Goal: Task Accomplishment & Management: Manage account settings

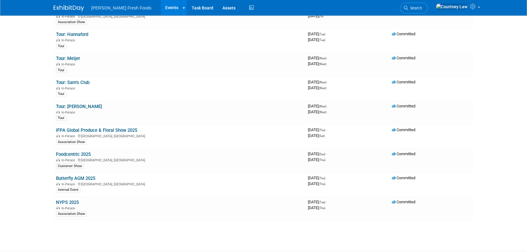
scroll to position [83, 0]
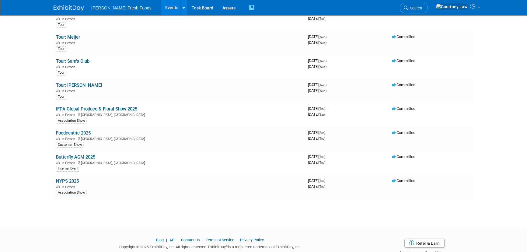
drag, startPoint x: 84, startPoint y: 157, endPoint x: 88, endPoint y: 157, distance: 4.0
click at [84, 157] on link "Butterfly AGM 2025" at bounding box center [75, 156] width 39 height 5
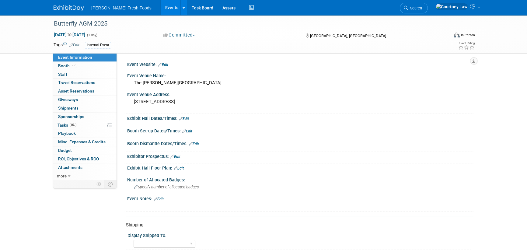
click at [167, 65] on link "Edit" at bounding box center [163, 65] width 10 height 4
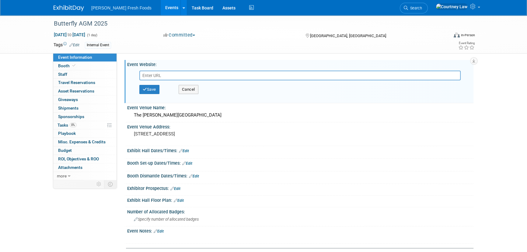
click at [145, 75] on input "text" at bounding box center [299, 76] width 321 height 10
paste input "https://events.bfly.com/butterflyagm2025"
type input "https://events.bfly.com/butterflyagm2025"
click at [149, 89] on button "Save" at bounding box center [149, 89] width 20 height 9
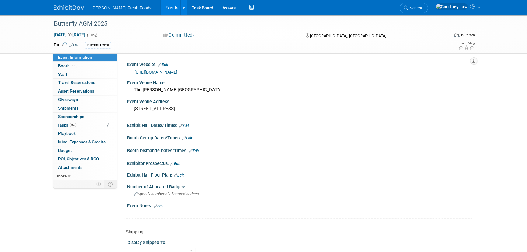
click at [160, 204] on link "Edit" at bounding box center [159, 206] width 10 height 4
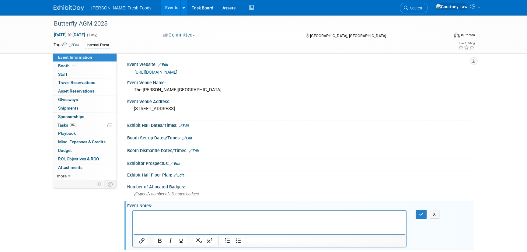
click at [170, 219] on html at bounding box center [269, 215] width 273 height 9
click at [424, 213] on button "button" at bounding box center [421, 214] width 11 height 9
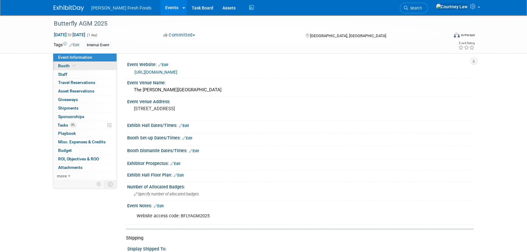
click at [76, 65] on link "Booth" at bounding box center [84, 66] width 63 height 8
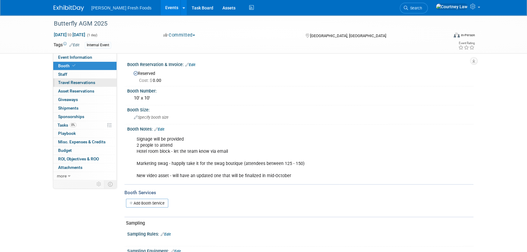
drag, startPoint x: 73, startPoint y: 82, endPoint x: 80, endPoint y: 82, distance: 6.7
click at [73, 82] on span "Travel Reservations 0" at bounding box center [76, 82] width 37 height 5
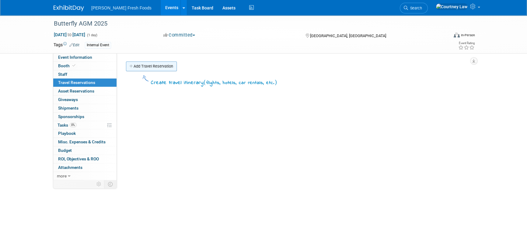
click at [140, 65] on link "Add Travel Reservation" at bounding box center [151, 66] width 51 height 10
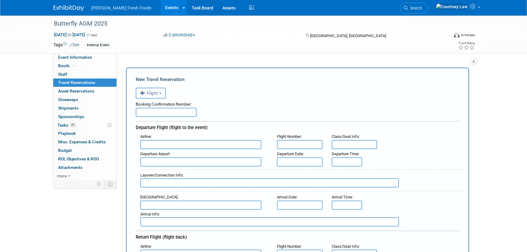
click at [163, 94] on button "Flight" at bounding box center [151, 93] width 30 height 11
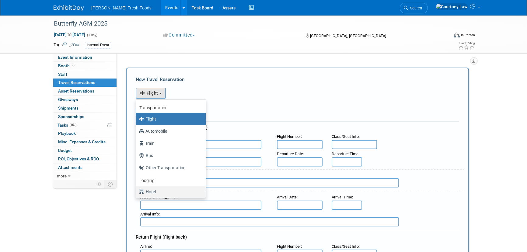
click at [156, 192] on label "Hotel" at bounding box center [169, 192] width 61 height 10
click at [137, 192] on input "Hotel" at bounding box center [135, 191] width 4 height 4
select select "6"
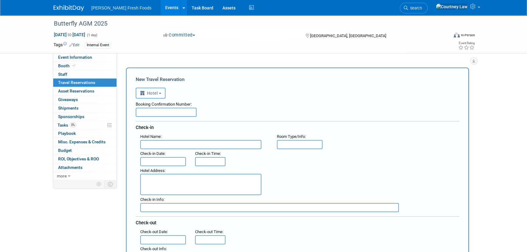
click at [153, 177] on textarea at bounding box center [200, 184] width 121 height 21
paste textarea "225 N Canon Dr Beverly Hills, CA 90210"
type textarea "225 N Canon Dr Beverly Hills, CA 90210"
click at [176, 145] on input "text" at bounding box center [200, 144] width 121 height 9
paste input "The Maybourne Beverly Hills"
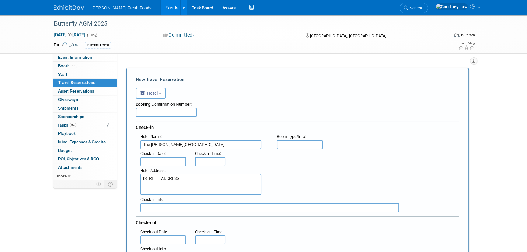
type input "The Maybourne Beverly Hills"
click at [155, 110] on input "text" at bounding box center [166, 112] width 61 height 9
paste input "589984559789"
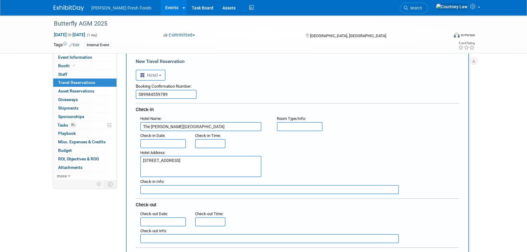
scroll to position [55, 0]
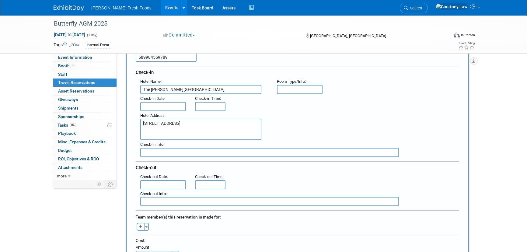
type input "589984559789"
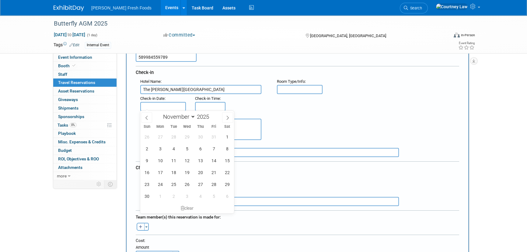
click at [158, 107] on input "text" at bounding box center [163, 106] width 46 height 9
click at [198, 159] on span "13" at bounding box center [200, 161] width 12 height 12
type input "Nov 13, 2025"
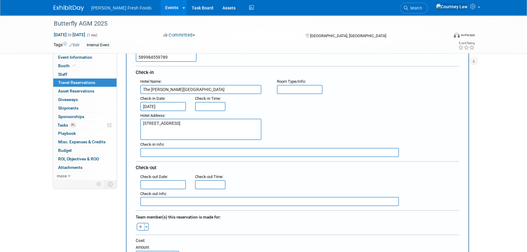
click at [152, 189] on div "Check-out Info :" at bounding box center [300, 197] width 328 height 17
click at [170, 187] on input "text" at bounding box center [163, 184] width 46 height 9
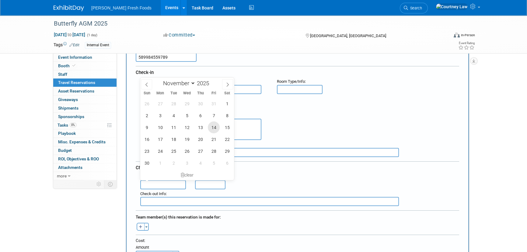
click at [214, 130] on span "14" at bounding box center [214, 127] width 12 height 12
type input "Nov 14, 2025"
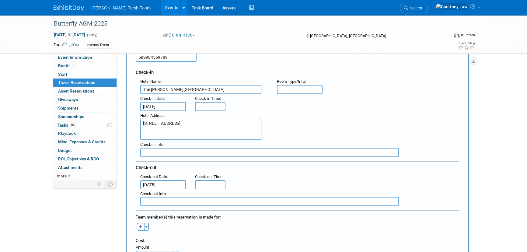
click at [294, 136] on div "Hotel Address : 225 N Canon Dr Beverly Hills, CA 90210" at bounding box center [300, 125] width 328 height 29
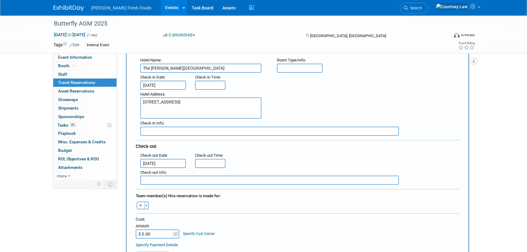
scroll to position [110, 0]
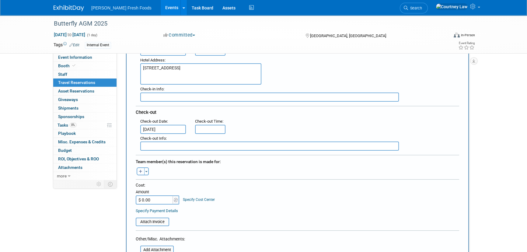
click at [142, 172] on button "button" at bounding box center [141, 171] width 8 height 8
select select
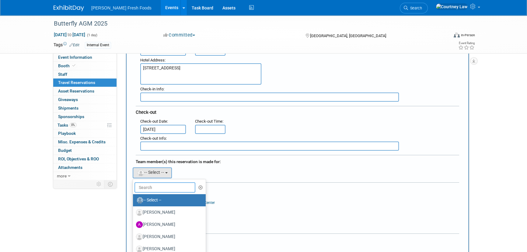
click at [167, 185] on input "text" at bounding box center [165, 187] width 61 height 10
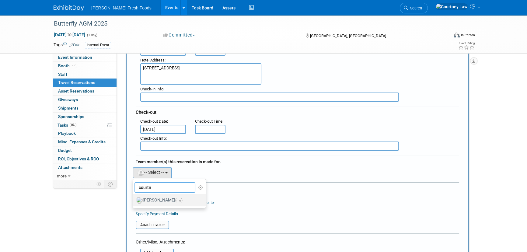
type input "courtn"
click at [160, 195] on label "Courtney Law (me)" at bounding box center [168, 200] width 64 height 10
click at [134, 198] on input "Courtney Law (me)" at bounding box center [132, 200] width 4 height 4
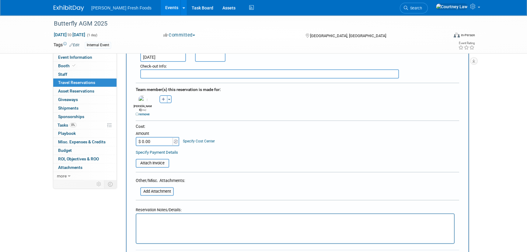
scroll to position [221, 0]
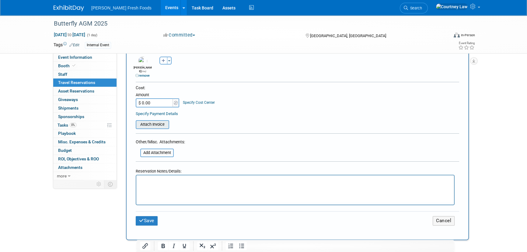
click at [156, 121] on input "file" at bounding box center [132, 124] width 72 height 7
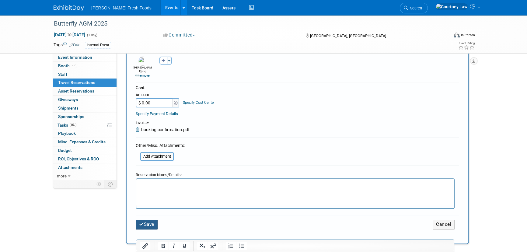
click at [147, 220] on button "Save" at bounding box center [147, 224] width 22 height 9
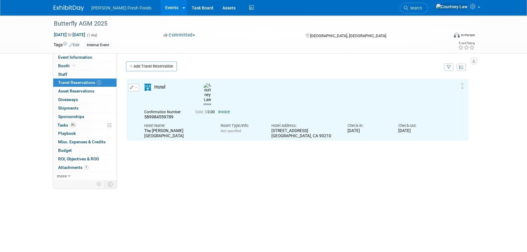
scroll to position [0, 0]
click at [137, 89] on button "button" at bounding box center [133, 88] width 11 height 8
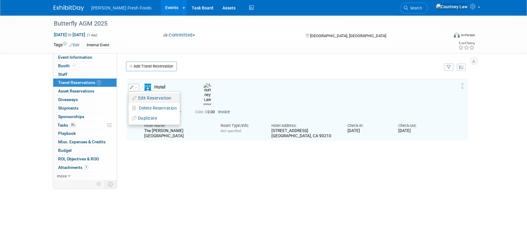
click at [142, 94] on button "Edit Reservation" at bounding box center [153, 98] width 51 height 9
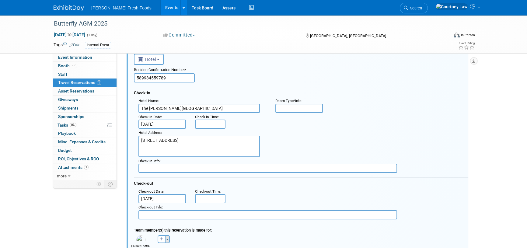
scroll to position [93, 0]
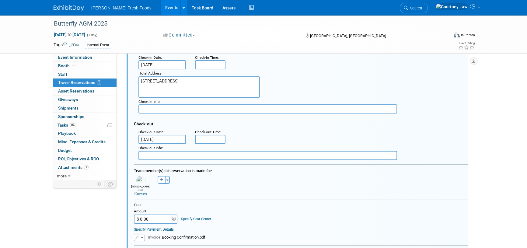
click at [142, 215] on input "$ 0.00" at bounding box center [153, 219] width 38 height 9
type input "$ 745.36"
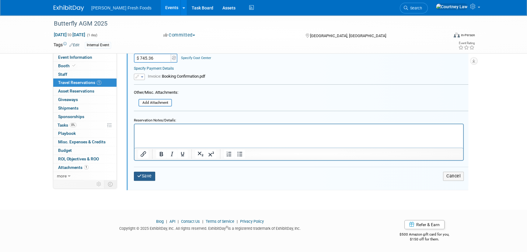
click at [146, 172] on button "Save" at bounding box center [144, 176] width 21 height 9
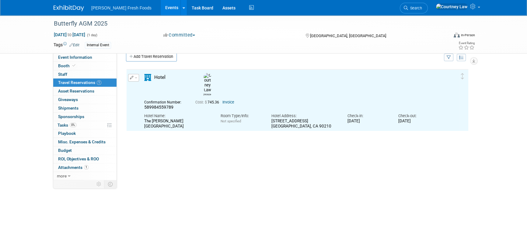
scroll to position [0, 0]
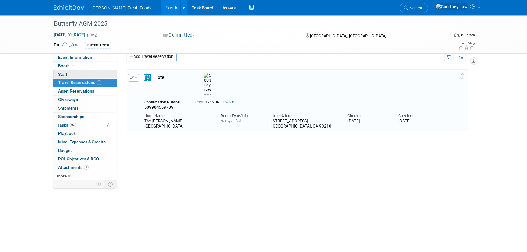
click at [85, 76] on link "0 Staff 0" at bounding box center [84, 74] width 63 height 8
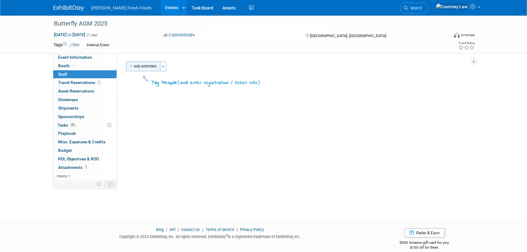
click at [148, 68] on button "Add Attendee" at bounding box center [143, 66] width 34 height 10
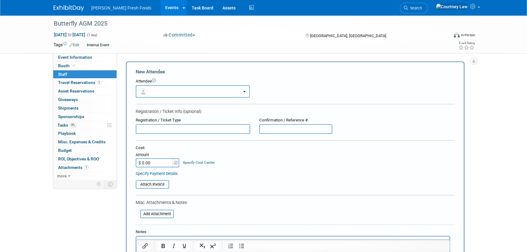
click at [156, 89] on button "button" at bounding box center [193, 91] width 114 height 12
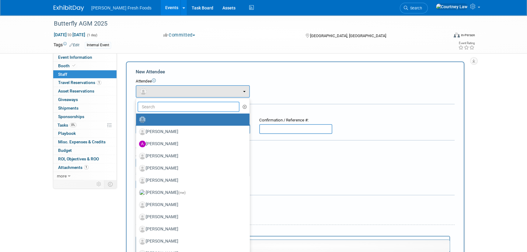
click at [159, 110] on input "text" at bounding box center [189, 107] width 102 height 10
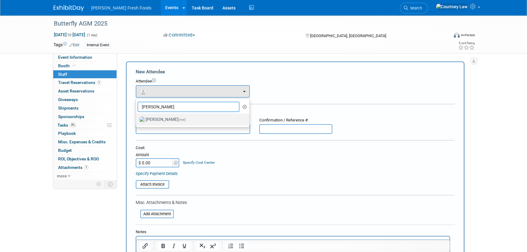
type input "courtney"
click at [166, 123] on label "Courtney Law (me)" at bounding box center [191, 120] width 104 height 10
click at [137, 121] on input "Courtney Law (me)" at bounding box center [135, 119] width 4 height 4
select select "10a874fc-d727-4f77-a905-d0f57d54b8fc"
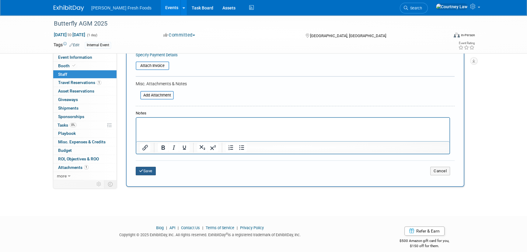
click at [141, 167] on button "Save" at bounding box center [146, 171] width 20 height 9
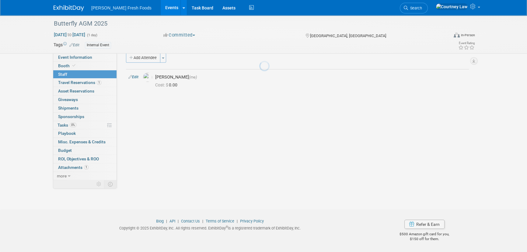
scroll to position [9, 0]
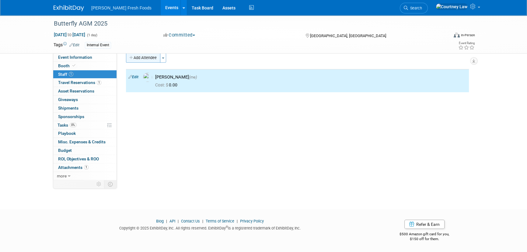
click at [146, 60] on button "Add Attendee" at bounding box center [143, 58] width 34 height 10
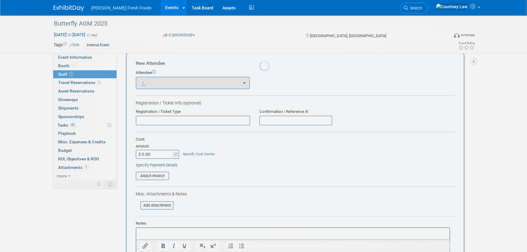
scroll to position [0, 0]
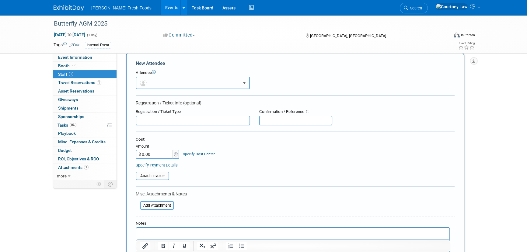
click at [161, 81] on button "button" at bounding box center [193, 83] width 114 height 12
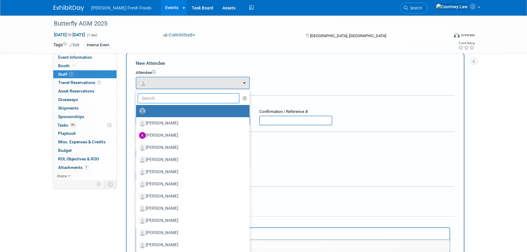
click at [166, 97] on input "text" at bounding box center [189, 98] width 102 height 10
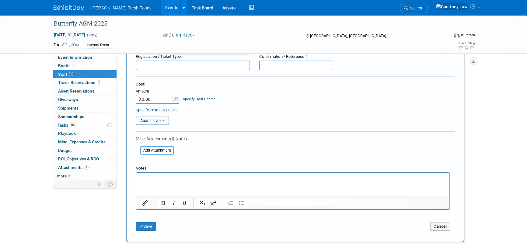
scroll to position [147, 0]
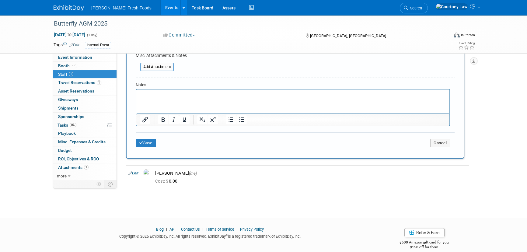
type input "cla"
click at [429, 142] on td "Cancel" at bounding box center [348, 143] width 213 height 9
click at [434, 142] on button "Cancel" at bounding box center [440, 143] width 20 height 9
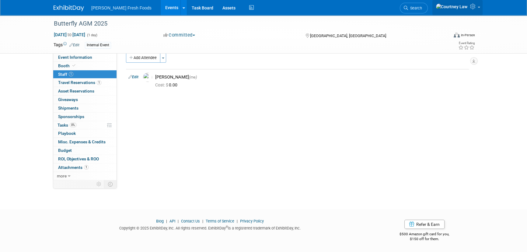
click at [477, 11] on link at bounding box center [457, 7] width 50 height 15
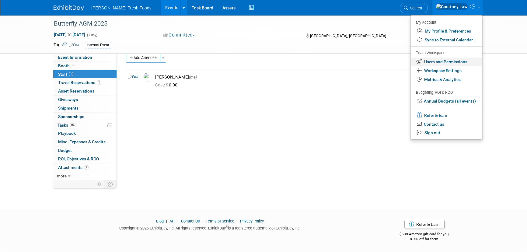
click at [457, 61] on link "Users and Permissions" at bounding box center [447, 62] width 72 height 9
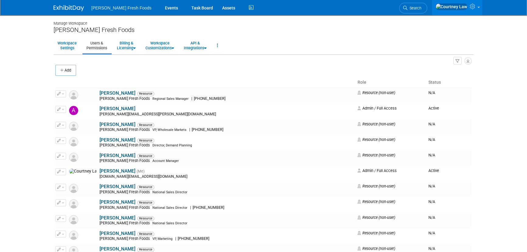
click at [71, 65] on div "Add" at bounding box center [263, 71] width 416 height 13
click at [67, 68] on button "Add" at bounding box center [65, 70] width 21 height 11
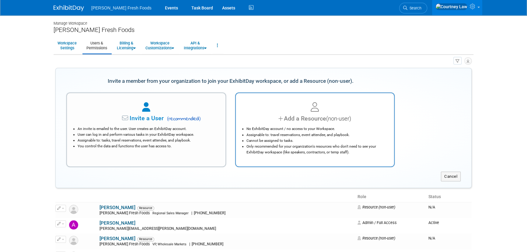
click at [302, 125] on div "No ExhibitDay account / no access to your Workspace. Assignable to: travel rese…" at bounding box center [314, 139] width 143 height 32
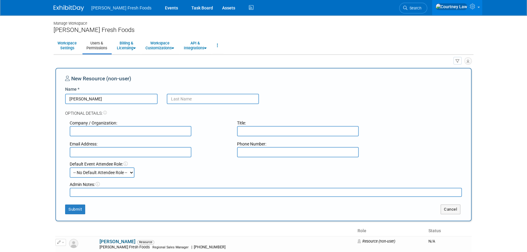
type input "Clarissa"
type input "Renteria"
type input "[PERSON_NAME] Fresh Foods"
type input "courtney.law@bolthousefresh.com"
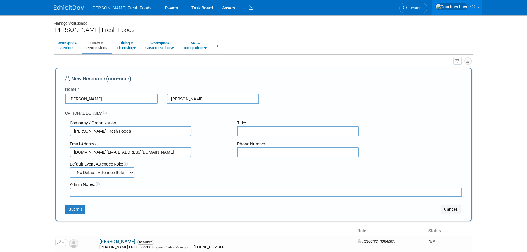
drag, startPoint x: 165, startPoint y: 152, endPoint x: -6, endPoint y: 148, distance: 170.8
click at [0, 148] on html "Bolthouse Fresh Foods Events Task Board Assets Activity Feed" at bounding box center [263, 126] width 527 height 252
paste input "589984559789"
type input "589984559789"
click at [128, 157] on input "text" at bounding box center [131, 152] width 122 height 10
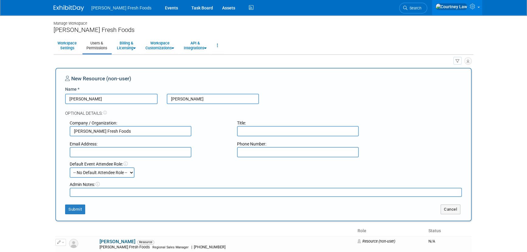
paste input "clarissa.renteria@bolthousefresh.com"
type input "clarissa.renteria@bolthousefresh.com"
click at [251, 155] on input "text" at bounding box center [298, 152] width 122 height 10
paste input "6614846832"
click at [248, 152] on input "6614846832" at bounding box center [298, 152] width 122 height 10
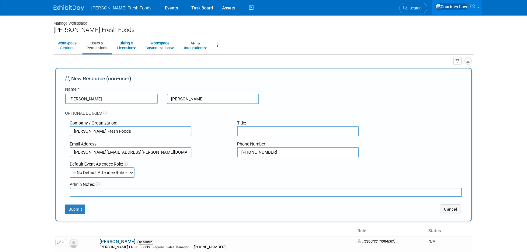
type input "661-484-6832"
click at [261, 137] on div "Email Address: clarissa.renteria@bolthousefresh.com Phone Number: 661-484-6832" at bounding box center [265, 146] width 401 height 21
click at [281, 132] on input "text" at bounding box center [298, 131] width 122 height 10
type input "Executive Assistant"
click at [108, 171] on select "-- No Default Attendee Role -- Demonstrator Host Planner Presenter Sales Repres…" at bounding box center [102, 172] width 65 height 10
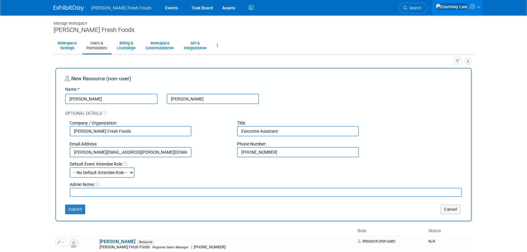
select select "6"
click at [70, 167] on select "-- No Default Attendee Role -- Demonstrator Host Planner Presenter Sales Repres…" at bounding box center [102, 172] width 65 height 10
click at [75, 209] on button "Submit" at bounding box center [75, 210] width 20 height 10
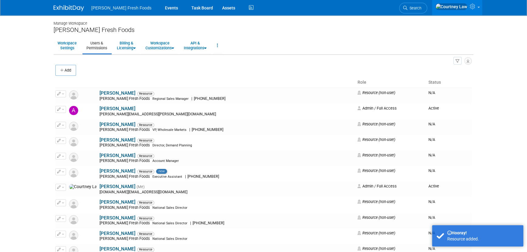
drag, startPoint x: 68, startPoint y: 9, endPoint x: 62, endPoint y: 10, distance: 6.1
click at [68, 9] on img at bounding box center [69, 8] width 30 height 6
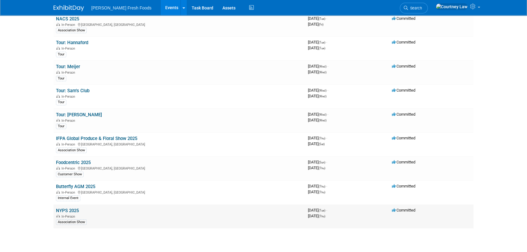
scroll to position [55, 0]
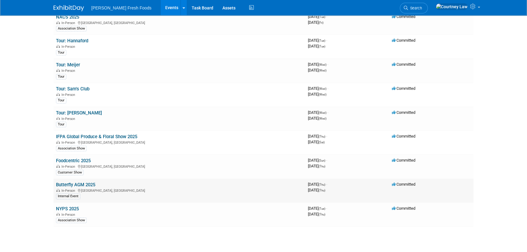
click at [71, 189] on span "In-Person" at bounding box center [69, 191] width 16 height 4
click at [72, 186] on link "Butterfly AGM 2025" at bounding box center [75, 184] width 39 height 5
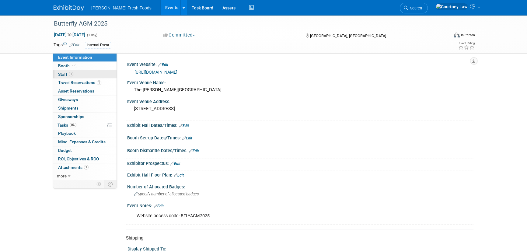
click at [76, 76] on link "1 Staff 1" at bounding box center [84, 74] width 63 height 8
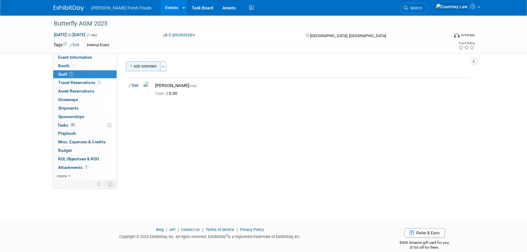
click at [145, 69] on button "Add Attendee" at bounding box center [143, 66] width 34 height 10
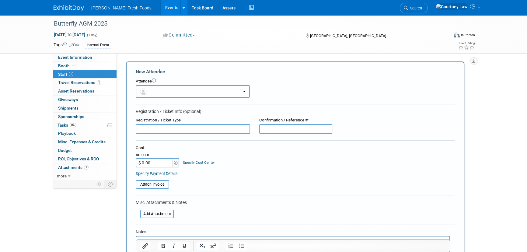
click at [167, 87] on button "button" at bounding box center [193, 91] width 114 height 12
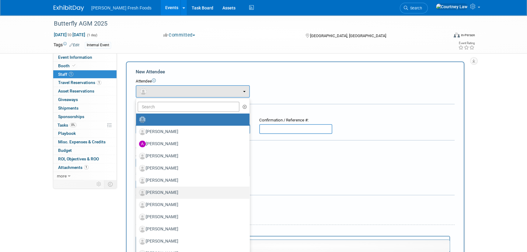
click at [177, 193] on label "[PERSON_NAME]" at bounding box center [191, 193] width 104 height 10
click at [137, 193] on input "[PERSON_NAME]" at bounding box center [135, 192] width 4 height 4
select select "716ff0b7-62fa-4b03-8968-8f44881d5592"
select select "6"
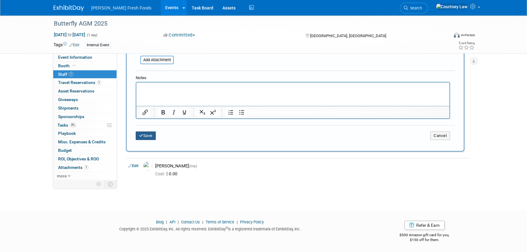
click at [151, 138] on button "Save" at bounding box center [146, 135] width 20 height 9
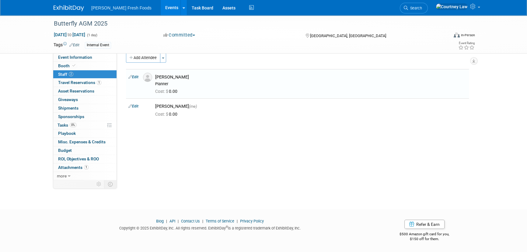
click at [133, 77] on link "Edit" at bounding box center [133, 77] width 10 height 4
select select "716ff0b7-62fa-4b03-8968-8f44881d5592"
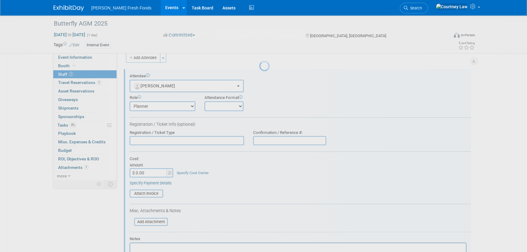
scroll to position [0, 0]
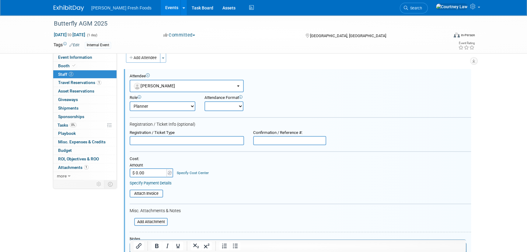
click at [181, 107] on select "Demonstrator Host Planner Presenter Sales Representative Set-up/Dismantle Crew …" at bounding box center [163, 106] width 66 height 10
select select "1"
click at [130, 101] on select "Demonstrator Host Planner Presenter Sales Representative Set-up/Dismantle Crew …" at bounding box center [163, 106] width 66 height 10
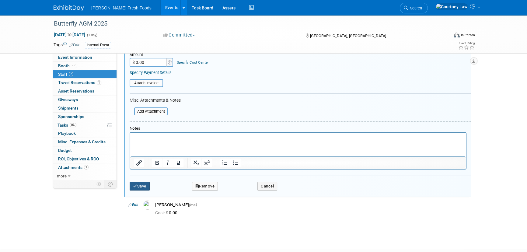
click at [141, 187] on button "Save" at bounding box center [140, 186] width 20 height 9
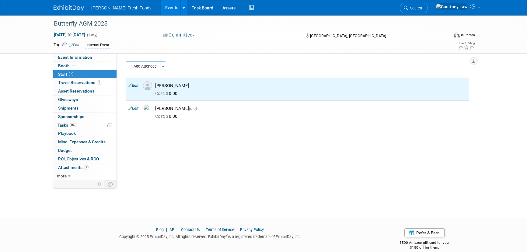
click at [75, 12] on div "Bolthouse Fresh Foods Events Add Event Bulk Upload Events Shareable Event Board…" at bounding box center [264, 7] width 420 height 15
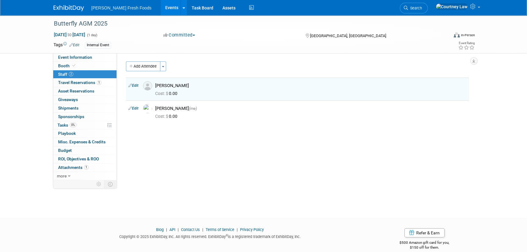
click at [76, 9] on img at bounding box center [69, 8] width 30 height 6
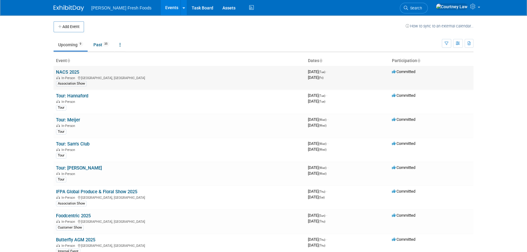
click at [72, 73] on link "NACS 2025" at bounding box center [67, 71] width 23 height 5
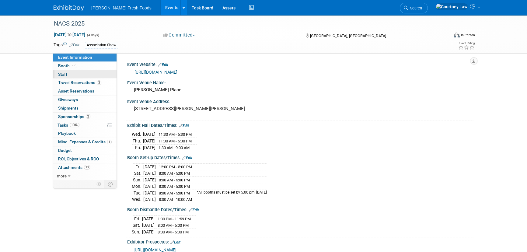
click at [76, 73] on link "0 Staff 0" at bounding box center [84, 74] width 63 height 8
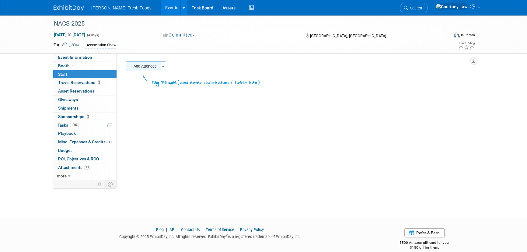
click at [148, 68] on button "Add Attendee" at bounding box center [143, 66] width 34 height 10
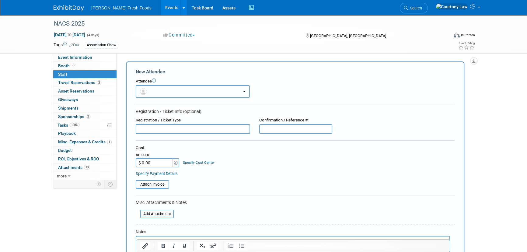
click at [157, 94] on button "button" at bounding box center [193, 91] width 114 height 12
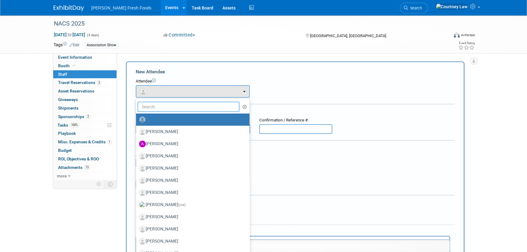
click at [173, 106] on input "text" at bounding box center [189, 107] width 102 height 10
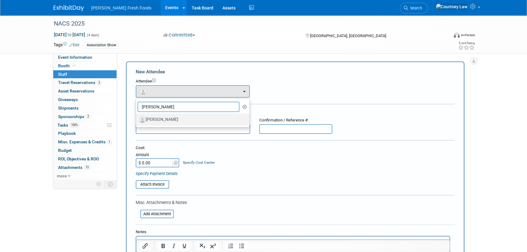
type input "dean"
click at [175, 117] on label "[PERSON_NAME]" at bounding box center [191, 120] width 104 height 10
click at [137, 117] on input "[PERSON_NAME]" at bounding box center [135, 119] width 4 height 4
select select "328f88ed-4ab1-4adc-9bb2-ee36574eb88f"
select select "4"
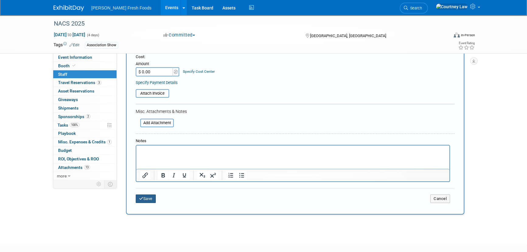
click at [148, 197] on button "Save" at bounding box center [146, 198] width 20 height 9
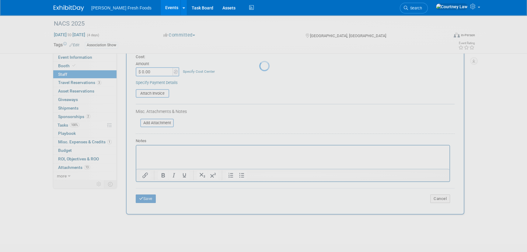
scroll to position [9, 0]
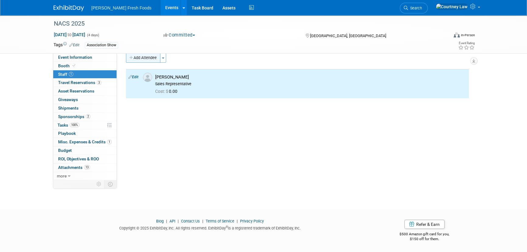
click at [151, 58] on button "Add Attendee" at bounding box center [143, 58] width 34 height 10
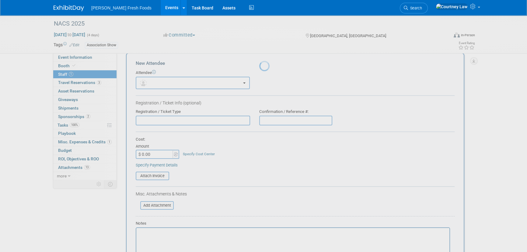
scroll to position [0, 0]
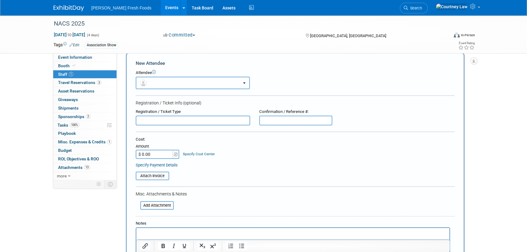
click at [171, 84] on button "button" at bounding box center [193, 83] width 114 height 12
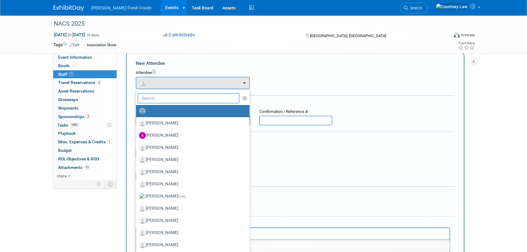
click at [181, 95] on input "text" at bounding box center [189, 98] width 102 height 10
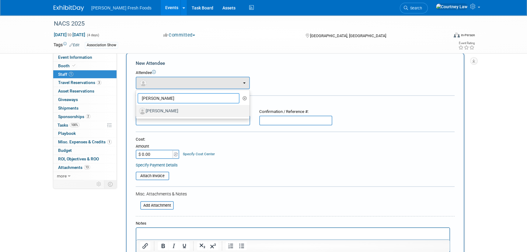
type input "omar"
click at [176, 111] on label "[PERSON_NAME]" at bounding box center [191, 111] width 104 height 10
click at [137, 111] on input "[PERSON_NAME]" at bounding box center [135, 110] width 4 height 4
select select "0f9721e4-44f7-4d85-b32e-ec0d50648128"
select select "4"
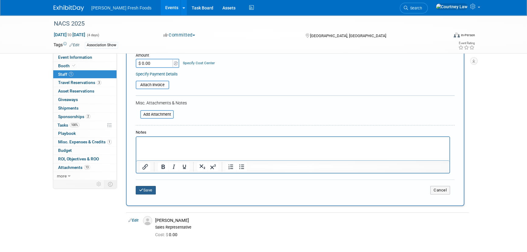
click at [151, 190] on button "Save" at bounding box center [146, 190] width 20 height 9
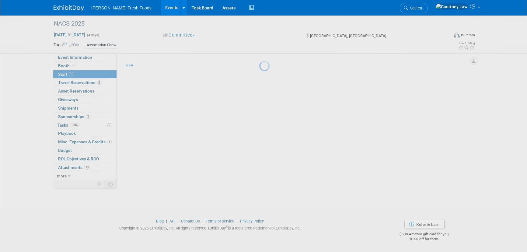
scroll to position [9, 0]
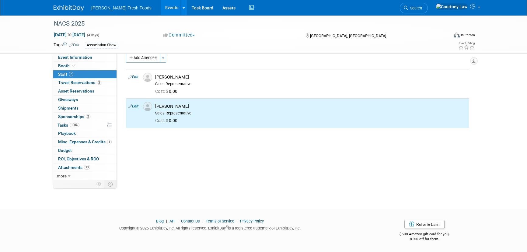
click at [64, 7] on img at bounding box center [69, 8] width 30 height 6
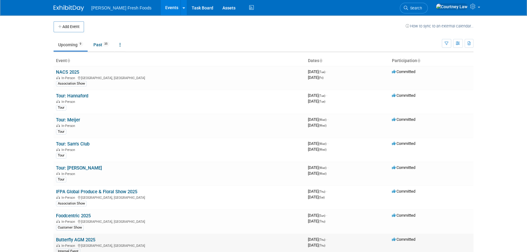
click at [84, 240] on link "Butterfly AGM 2025" at bounding box center [75, 239] width 39 height 5
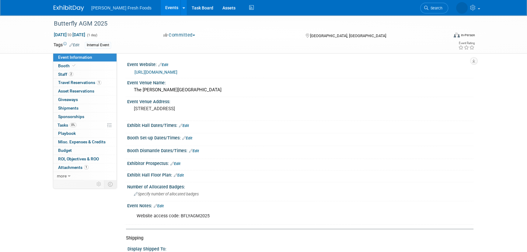
click at [178, 163] on link "Edit" at bounding box center [175, 164] width 10 height 4
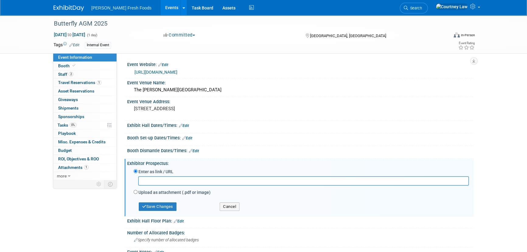
click at [177, 180] on input "text" at bounding box center [303, 180] width 331 height 9
paste input "[URL][DOMAIN_NAME]"
type input "[URL][DOMAIN_NAME]"
click at [159, 207] on button "Save Changes" at bounding box center [158, 206] width 38 height 9
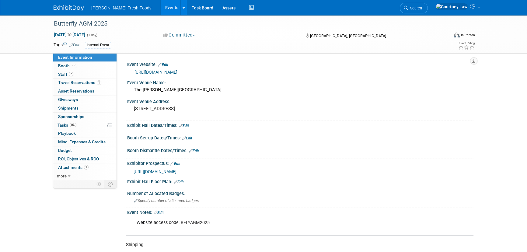
click at [195, 149] on link "Edit" at bounding box center [194, 151] width 10 height 4
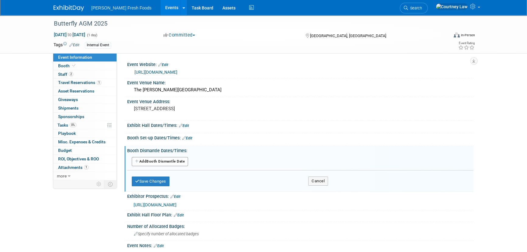
click at [155, 163] on button "Add Another Booth Dismantle Date" at bounding box center [160, 161] width 56 height 9
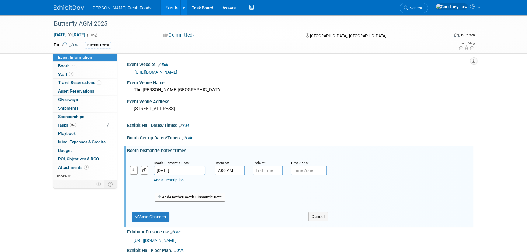
click at [235, 169] on input "7:00 AM" at bounding box center [230, 171] width 30 height 10
click at [229, 186] on span at bounding box center [228, 185] width 11 height 11
type input "10:00 AM"
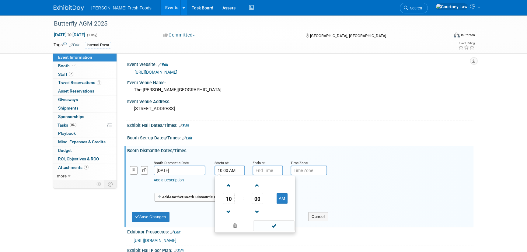
drag, startPoint x: 258, startPoint y: 222, endPoint x: 270, endPoint y: 207, distance: 19.1
click at [258, 222] on span at bounding box center [273, 225] width 41 height 11
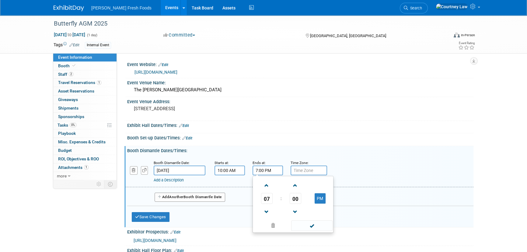
click at [266, 166] on input "7:00 PM" at bounding box center [268, 171] width 30 height 10
click at [268, 182] on span at bounding box center [266, 185] width 11 height 11
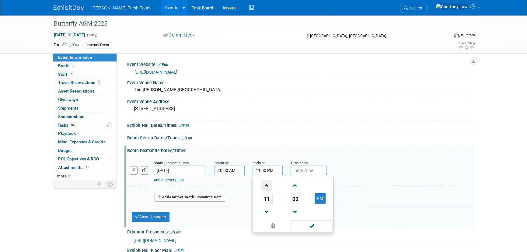
click at [268, 182] on span at bounding box center [266, 185] width 11 height 11
click at [294, 198] on span "00" at bounding box center [296, 198] width 12 height 11
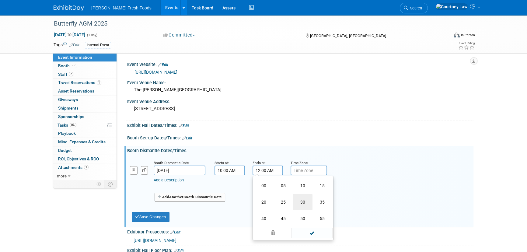
click at [302, 199] on td "30" at bounding box center [302, 202] width 19 height 16
type input "12:30 AM"
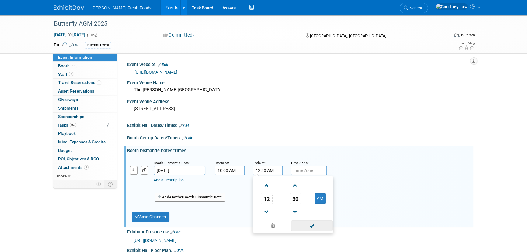
click at [303, 222] on span at bounding box center [311, 225] width 41 height 11
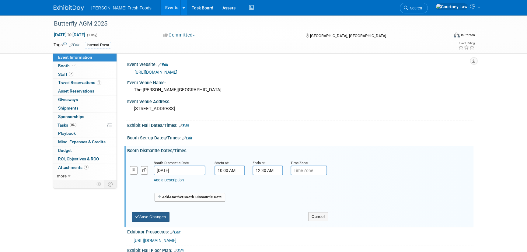
click at [158, 212] on button "Save Changes" at bounding box center [151, 217] width 38 height 10
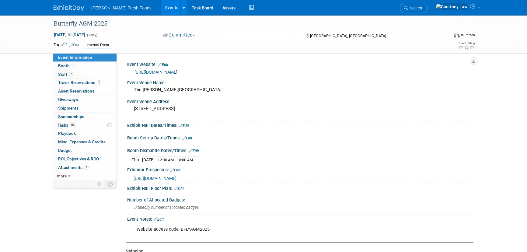
click at [154, 74] on link "https://events.bfly.com/butterflyagm2025" at bounding box center [156, 72] width 43 height 5
click at [188, 125] on link "Edit" at bounding box center [184, 126] width 10 height 4
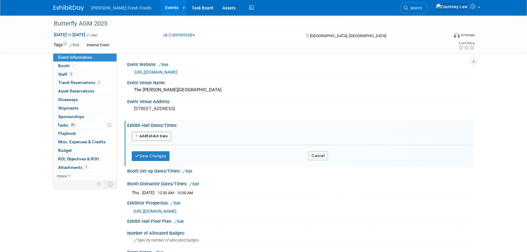
click at [155, 137] on button "Add Another Exhibit Date" at bounding box center [151, 136] width 39 height 9
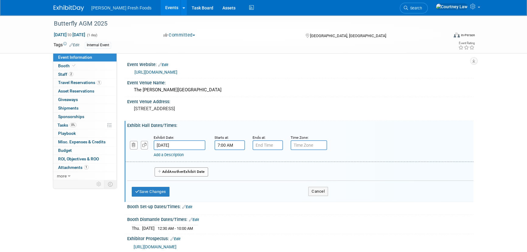
click at [231, 147] on input "7:00 AM" at bounding box center [230, 145] width 30 height 10
click at [229, 161] on span at bounding box center [228, 160] width 11 height 11
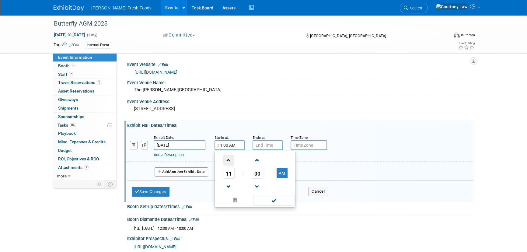
click at [229, 161] on span at bounding box center [228, 160] width 11 height 11
click at [228, 185] on span at bounding box center [228, 186] width 11 height 11
type input "1:00 PM"
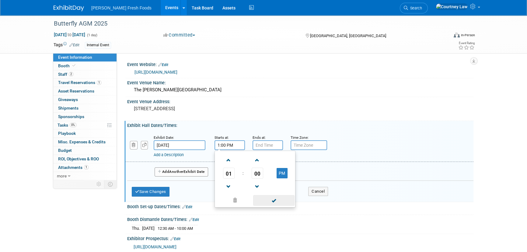
click at [268, 200] on span at bounding box center [273, 200] width 41 height 11
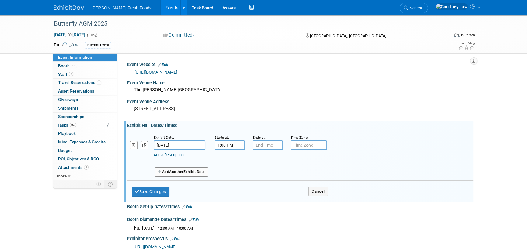
click at [262, 137] on small "Ends at:" at bounding box center [259, 137] width 13 height 4
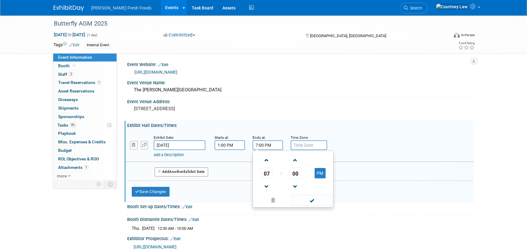
click at [262, 147] on input "7:00 PM" at bounding box center [268, 145] width 30 height 10
click at [266, 163] on span at bounding box center [266, 160] width 11 height 11
click at [267, 163] on span at bounding box center [266, 160] width 11 height 11
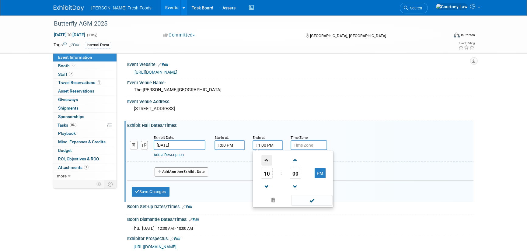
click at [267, 163] on span at bounding box center [266, 160] width 11 height 11
click at [316, 175] on button "AM" at bounding box center [320, 173] width 11 height 10
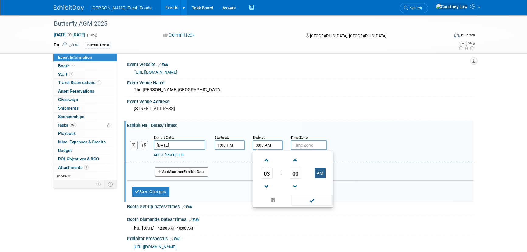
type input "3:00 PM"
click at [318, 197] on span at bounding box center [311, 200] width 41 height 11
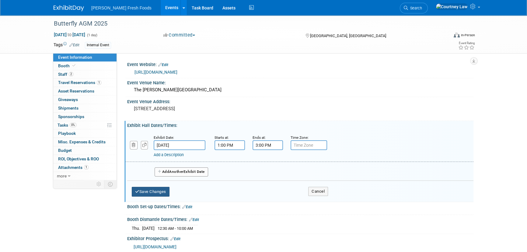
click at [157, 189] on button "Save Changes" at bounding box center [151, 192] width 38 height 10
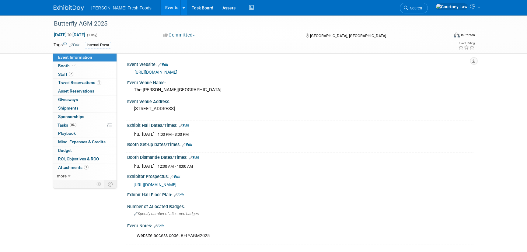
click at [75, 205] on div "Event Information Event Info Booth Booth 2 Staff 2 Staff 1 Travel Reservations …" at bounding box center [263, 235] width 429 height 440
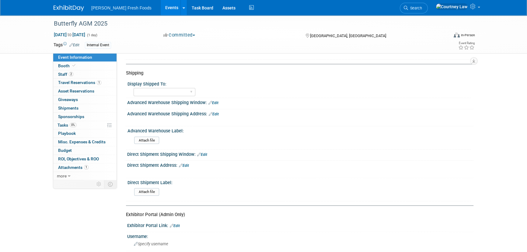
scroll to position [266, 0]
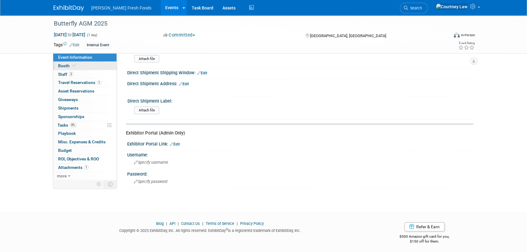
click at [85, 68] on link "Booth" at bounding box center [84, 66] width 63 height 8
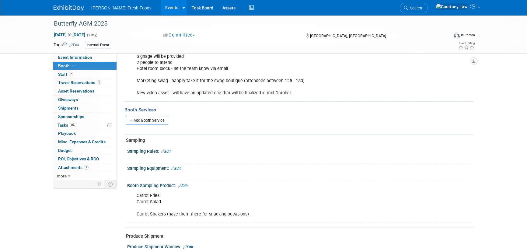
scroll to position [110, 0]
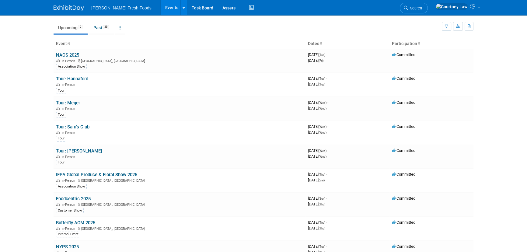
scroll to position [83, 0]
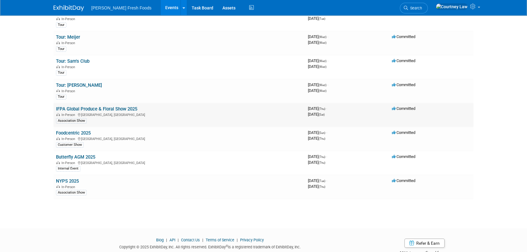
click at [79, 108] on link "IFPA Global Produce & Floral Show 2025" at bounding box center [96, 108] width 81 height 5
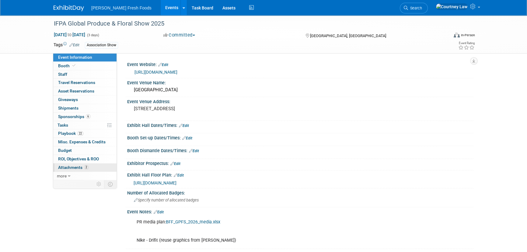
click at [78, 170] on link "2 Attachments 2" at bounding box center [84, 167] width 63 height 8
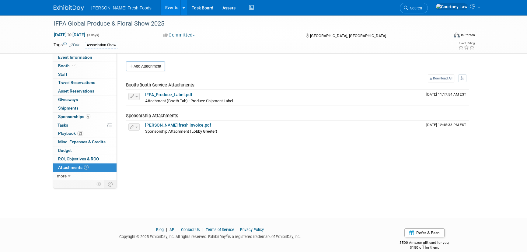
drag, startPoint x: 140, startPoint y: 68, endPoint x: 145, endPoint y: 68, distance: 4.6
click at [140, 68] on button "Add Attachment" at bounding box center [145, 66] width 39 height 10
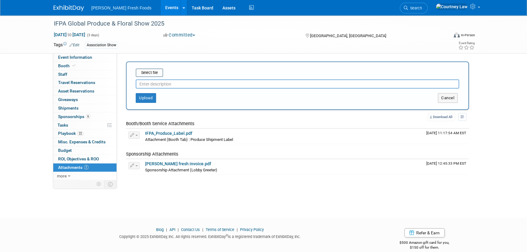
click at [184, 83] on input "text" at bounding box center [297, 83] width 323 height 9
type input "COI"
click at [157, 72] on input "file" at bounding box center [126, 72] width 72 height 7
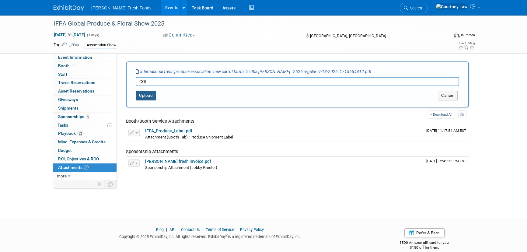
drag, startPoint x: 144, startPoint y: 93, endPoint x: 149, endPoint y: 92, distance: 4.9
click at [144, 92] on button "Upload" at bounding box center [146, 96] width 20 height 10
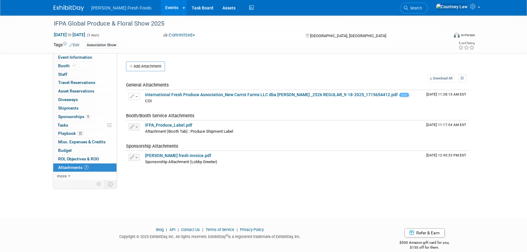
click at [70, 9] on img at bounding box center [69, 8] width 30 height 6
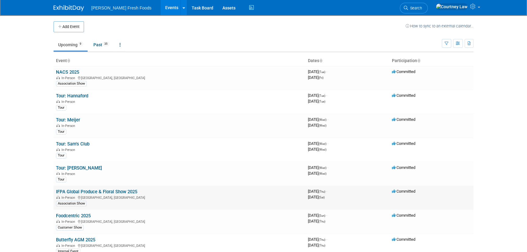
scroll to position [83, 0]
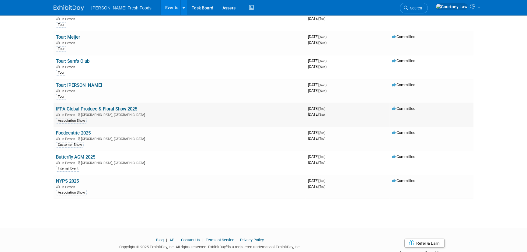
click at [77, 106] on link "IFPA Global Produce & Floral Show 2025" at bounding box center [96, 108] width 81 height 5
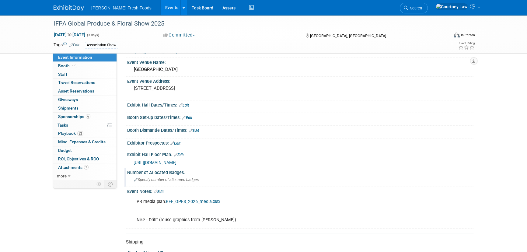
scroll to position [83, 0]
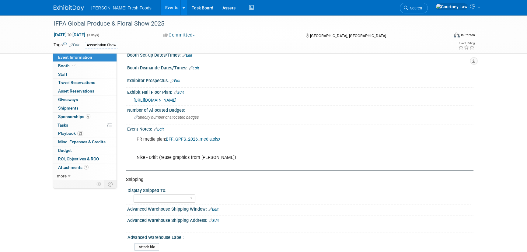
click at [162, 128] on link "Edit" at bounding box center [159, 129] width 10 height 4
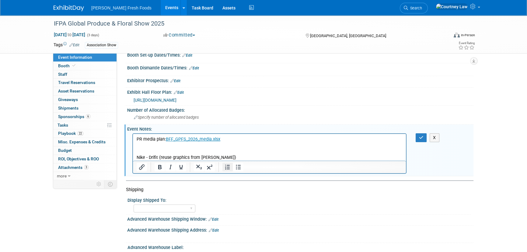
scroll to position [0, 0]
drag, startPoint x: 232, startPoint y: 158, endPoint x: 110, endPoint y: 162, distance: 122.1
click at [133, 161] on html "PR media plan: BFF_GPFS_2026_media.xlsx Nike - Drifit (reuse graphics from [PER…" at bounding box center [269, 147] width 273 height 27
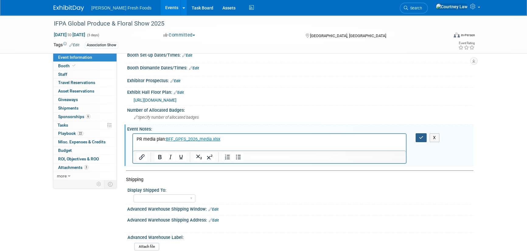
click at [417, 134] on button "button" at bounding box center [421, 137] width 11 height 9
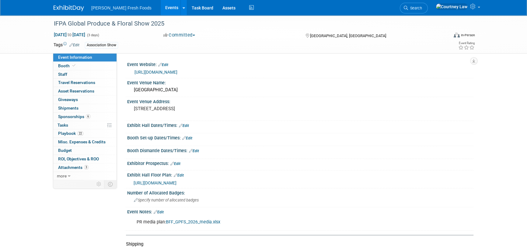
click at [186, 125] on link "Edit" at bounding box center [184, 126] width 10 height 4
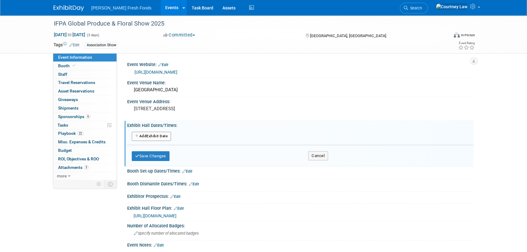
click at [156, 140] on button "Add Another Exhibit Date" at bounding box center [151, 136] width 39 height 9
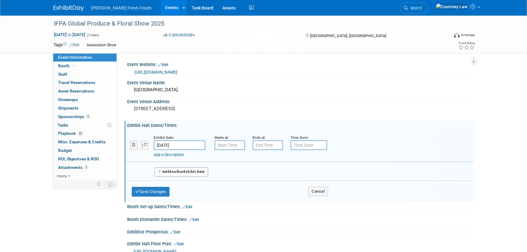
click at [179, 146] on input "[DATE]" at bounding box center [180, 145] width 52 height 10
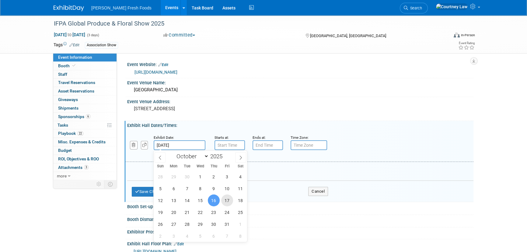
click at [227, 199] on span "17" at bounding box center [227, 200] width 12 height 12
type input "[DATE]"
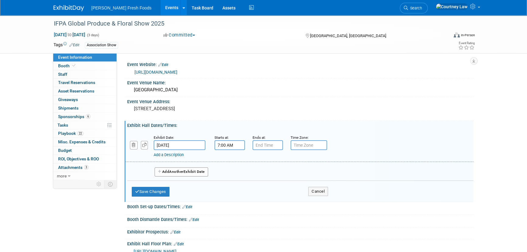
click at [220, 146] on input "7:00 AM" at bounding box center [230, 145] width 30 height 10
click at [226, 163] on span at bounding box center [228, 160] width 11 height 11
type input "10:00 AM"
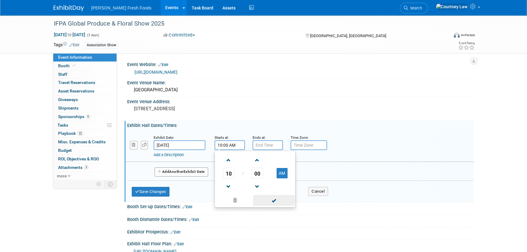
click at [275, 198] on span at bounding box center [273, 200] width 41 height 11
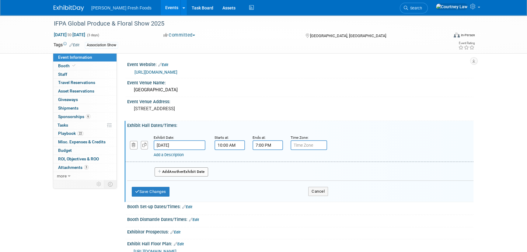
click at [267, 149] on input "7:00 PM" at bounding box center [268, 145] width 30 height 10
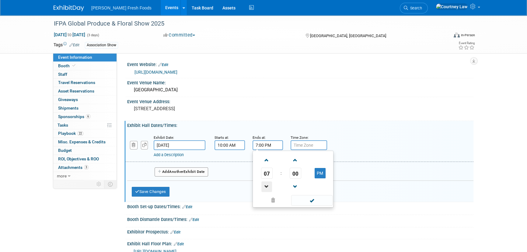
click at [261, 184] on span at bounding box center [266, 186] width 11 height 11
type input "5:00 PM"
click at [298, 196] on span at bounding box center [311, 200] width 41 height 11
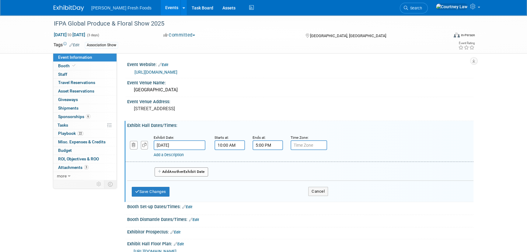
click at [192, 170] on button "Add Another Exhibit Date" at bounding box center [182, 171] width 54 height 9
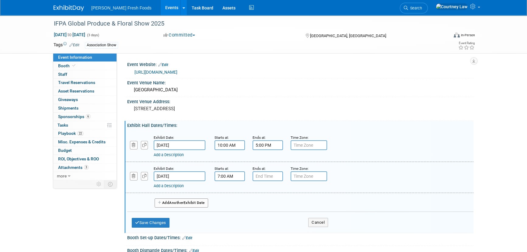
click at [236, 174] on input "7:00 AM" at bounding box center [230, 176] width 30 height 10
click at [230, 192] on span at bounding box center [228, 191] width 11 height 11
type input "10:00 AM"
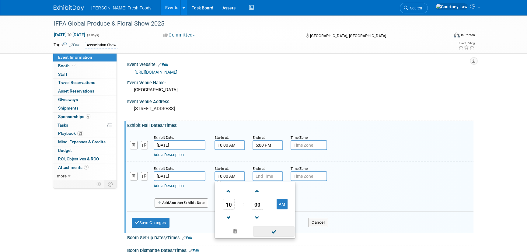
click at [263, 232] on span at bounding box center [273, 231] width 41 height 11
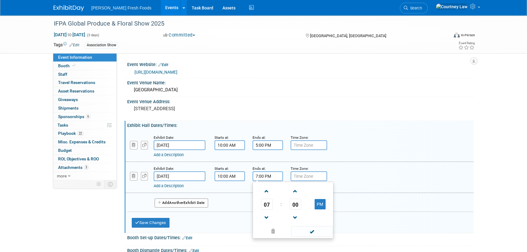
click at [268, 178] on input "7:00 PM" at bounding box center [268, 176] width 30 height 10
click at [267, 192] on span at bounding box center [266, 191] width 11 height 11
click at [261, 219] on link at bounding box center [267, 218] width 12 height 16
click at [262, 217] on span at bounding box center [266, 217] width 11 height 11
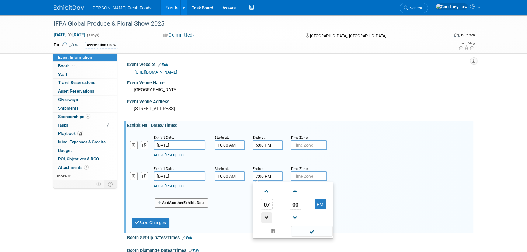
click at [262, 217] on span at bounding box center [266, 217] width 11 height 11
click at [268, 220] on span at bounding box center [266, 217] width 11 height 11
type input "5:00 PM"
click at [298, 230] on span at bounding box center [311, 231] width 41 height 11
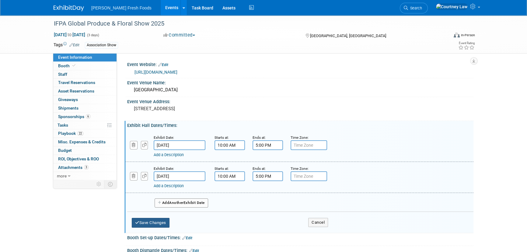
click at [159, 221] on button "Save Changes" at bounding box center [151, 223] width 38 height 10
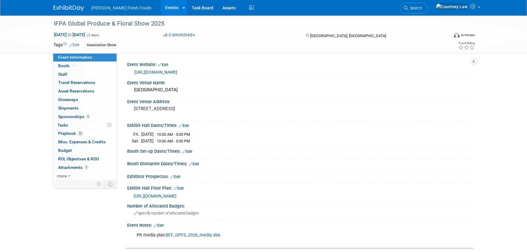
click at [103, 219] on div "Event Information Event Info Booth Booth 0 Staff 0 Staff 0 Travel Reservations …" at bounding box center [263, 238] width 429 height 446
click at [77, 73] on link "0 Staff 0" at bounding box center [84, 74] width 63 height 8
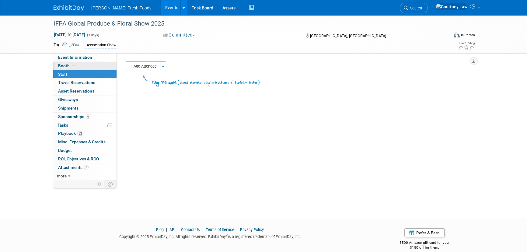
click at [98, 66] on link "Booth" at bounding box center [84, 66] width 63 height 8
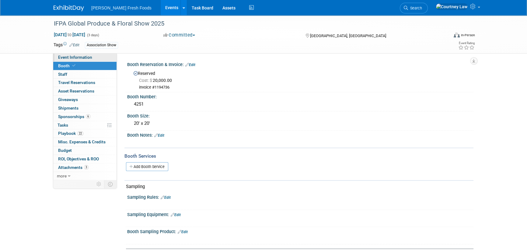
click at [101, 59] on link "Event Information" at bounding box center [84, 57] width 63 height 8
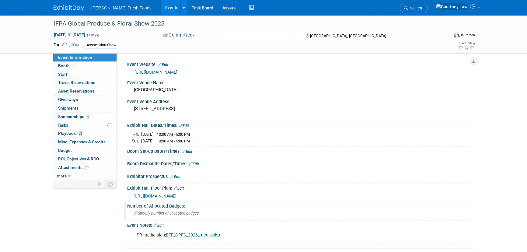
click at [222, 217] on div "Specify number of allocated badges" at bounding box center [300, 213] width 346 height 10
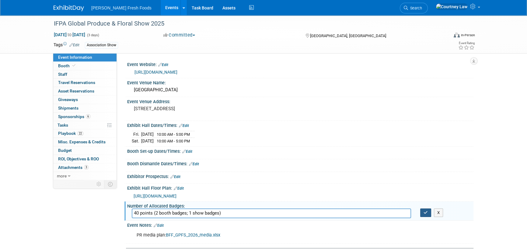
type input "40 points (2 booth badges; 1 show badges)"
click at [423, 213] on button "button" at bounding box center [425, 212] width 11 height 9
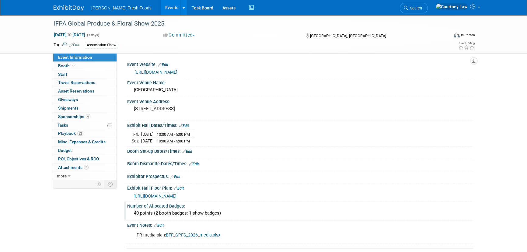
click at [190, 149] on link "Edit" at bounding box center [187, 151] width 10 height 4
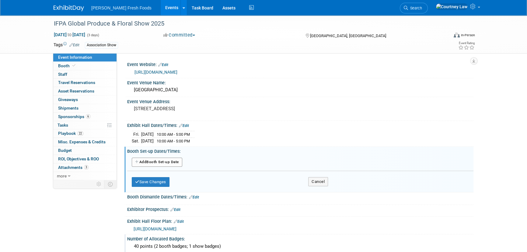
click at [177, 166] on button "Add Another Booth Set-up Date" at bounding box center [157, 162] width 51 height 9
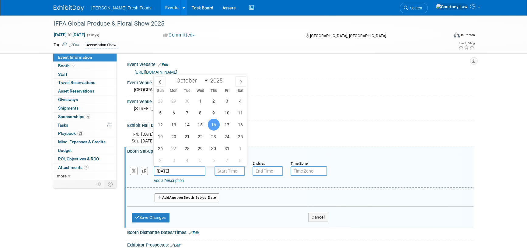
click at [173, 172] on input "[DATE]" at bounding box center [180, 171] width 52 height 10
click at [161, 121] on span "12" at bounding box center [160, 125] width 12 height 12
type input "[DATE]"
type input "7:00 AM"
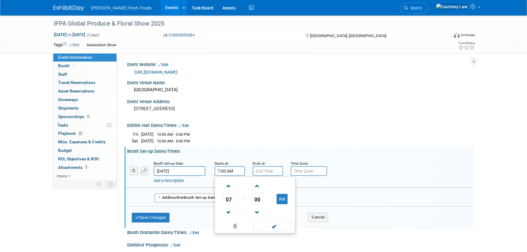
click at [225, 172] on input "7:00 AM" at bounding box center [230, 171] width 30 height 10
click at [274, 226] on span at bounding box center [273, 226] width 41 height 11
click at [277, 166] on input "7:00 PM" at bounding box center [268, 171] width 30 height 10
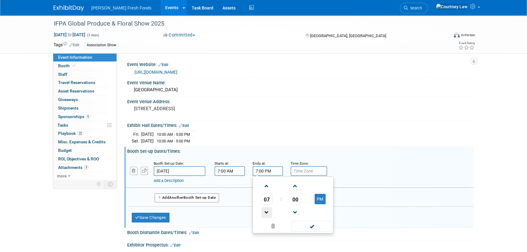
click at [264, 210] on span at bounding box center [266, 212] width 11 height 11
type input "5:00 PM"
click at [304, 224] on span at bounding box center [311, 226] width 41 height 11
click at [173, 197] on span "Another" at bounding box center [176, 197] width 14 height 4
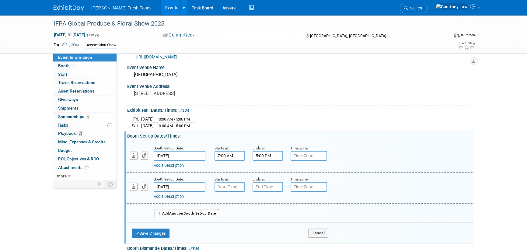
scroll to position [27, 0]
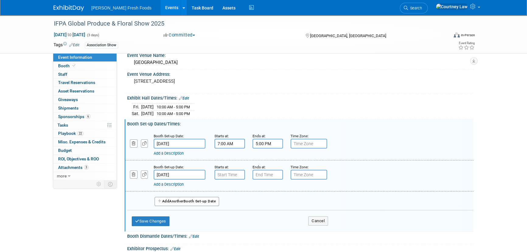
type input "7:00 AM"
click at [227, 170] on input "7:00 AM" at bounding box center [230, 175] width 30 height 10
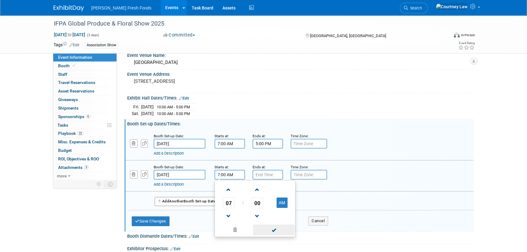
click at [274, 231] on span at bounding box center [273, 230] width 41 height 11
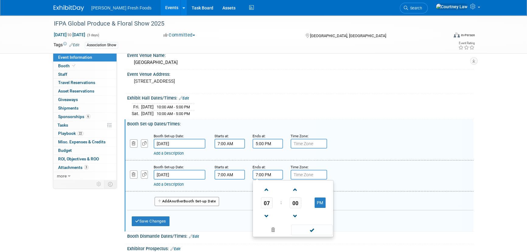
click at [260, 175] on input "7:00 PM" at bounding box center [268, 175] width 30 height 10
click at [267, 185] on span at bounding box center [266, 189] width 11 height 11
type input "9:00 PM"
click at [305, 225] on span at bounding box center [311, 230] width 41 height 11
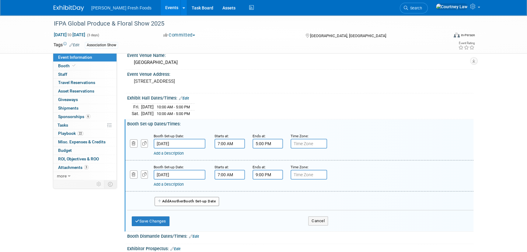
click at [188, 204] on button "Add Another Booth Set-up Date" at bounding box center [187, 201] width 65 height 9
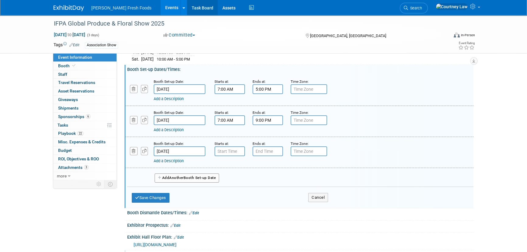
scroll to position [83, 0]
type input "7:00 AM"
click at [229, 150] on input "7:00 AM" at bounding box center [230, 150] width 30 height 10
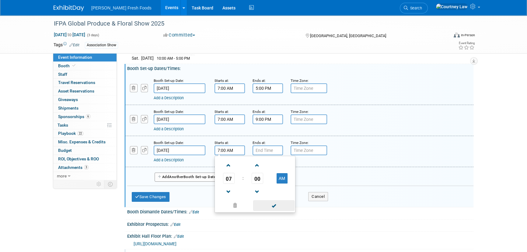
click at [260, 204] on span at bounding box center [273, 205] width 41 height 11
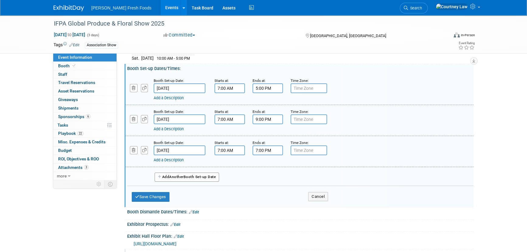
click at [275, 146] on input "7:00 PM" at bounding box center [268, 150] width 30 height 10
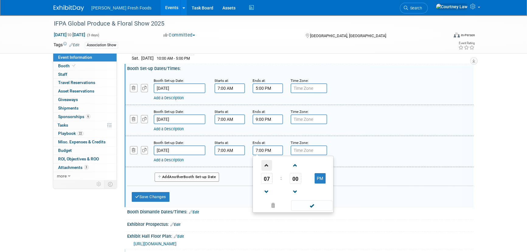
click at [267, 164] on span at bounding box center [266, 165] width 11 height 11
type input "9:00 PM"
click at [298, 203] on span at bounding box center [311, 205] width 41 height 11
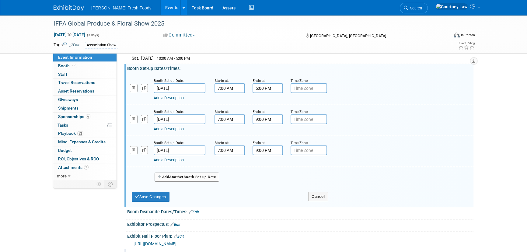
click at [170, 173] on button "Add Another Booth Set-up Date" at bounding box center [187, 177] width 65 height 9
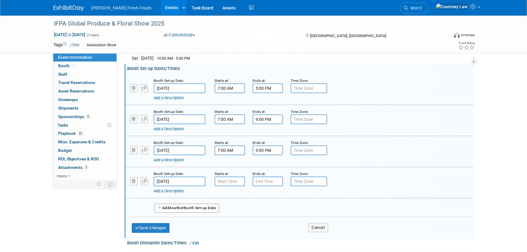
type input "7:00 AM"
click at [222, 177] on input "7:00 AM" at bounding box center [230, 182] width 30 height 10
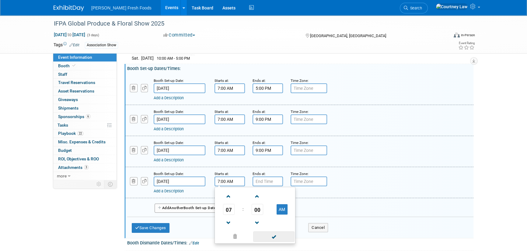
click at [277, 240] on span at bounding box center [273, 236] width 41 height 11
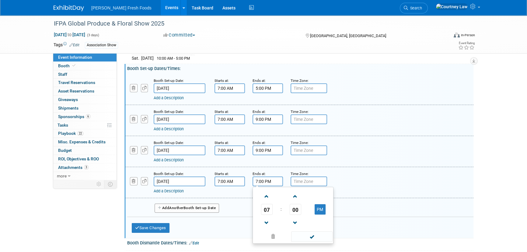
click at [269, 184] on input "7:00 PM" at bounding box center [268, 182] width 30 height 10
click at [267, 193] on span at bounding box center [266, 196] width 11 height 11
click at [261, 192] on span at bounding box center [266, 196] width 11 height 11
type input "9:00 PM"
click at [298, 233] on span at bounding box center [311, 236] width 41 height 11
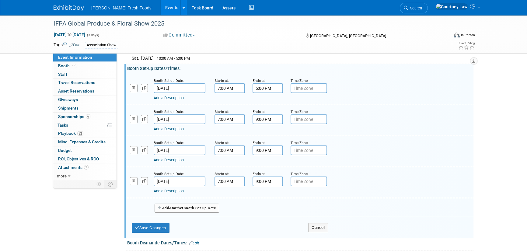
click at [177, 206] on span "Another" at bounding box center [176, 208] width 14 height 4
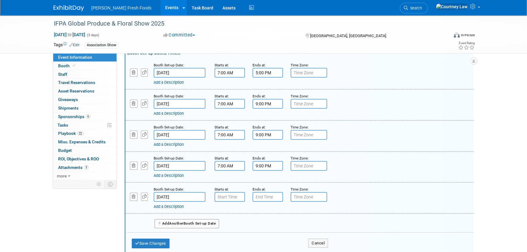
scroll to position [110, 0]
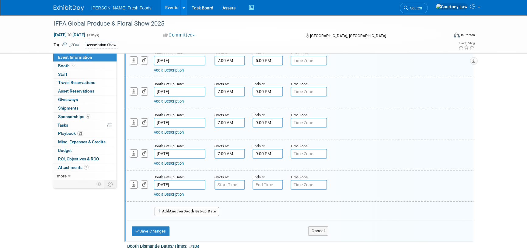
type input "7:00 AM"
click at [229, 186] on input "7:00 AM" at bounding box center [230, 185] width 30 height 10
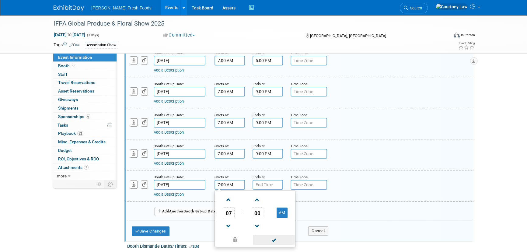
click at [266, 236] on span at bounding box center [273, 240] width 41 height 11
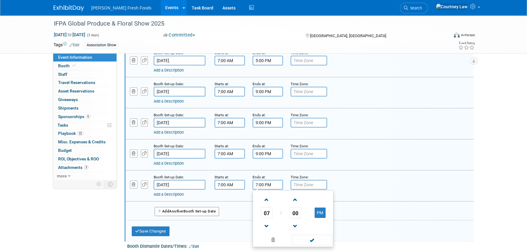
click at [270, 180] on input "7:00 PM" at bounding box center [268, 185] width 30 height 10
click at [262, 222] on span at bounding box center [266, 226] width 11 height 11
type input "5:00 PM"
click at [294, 235] on span at bounding box center [311, 240] width 41 height 11
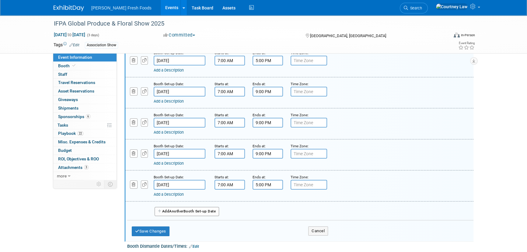
click at [172, 194] on link "Add a Description" at bounding box center [169, 194] width 30 height 5
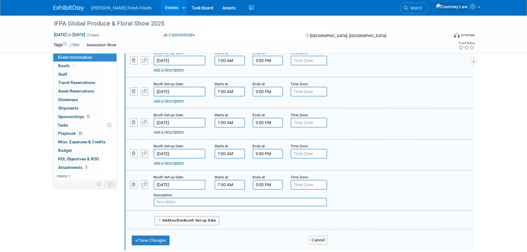
click at [177, 202] on input "text" at bounding box center [240, 202] width 173 height 9
paste input "8:00 a.m. - 5:00 p.m. Refrigerated/Frozen Product Delivery"
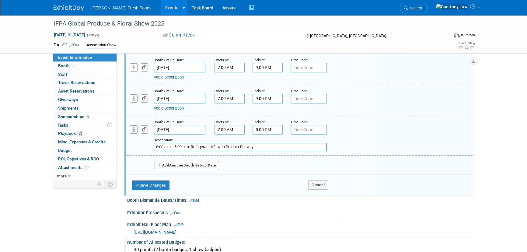
scroll to position [166, 0]
type input "8:00 a.m. - 5:00 p.m. Refrigerated/Frozen Product Delivery"
click at [166, 162] on button "Add Another Booth Set-up Date" at bounding box center [187, 165] width 65 height 9
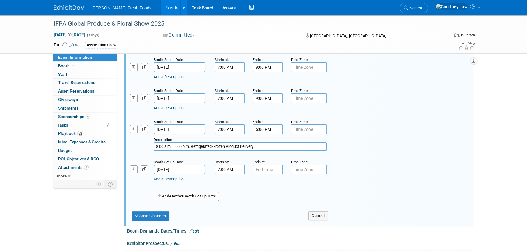
click at [229, 165] on input "7:00 AM" at bounding box center [230, 170] width 30 height 10
click at [238, 167] on input "7:00 AM" at bounding box center [230, 170] width 30 height 10
click at [227, 206] on span at bounding box center [228, 211] width 11 height 11
type input "6:00 AM"
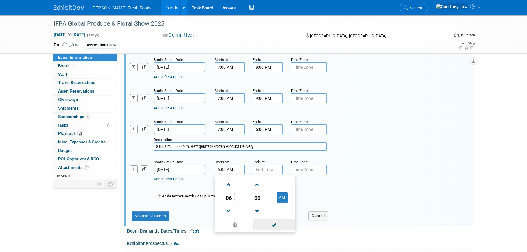
click at [269, 224] on span at bounding box center [273, 224] width 41 height 11
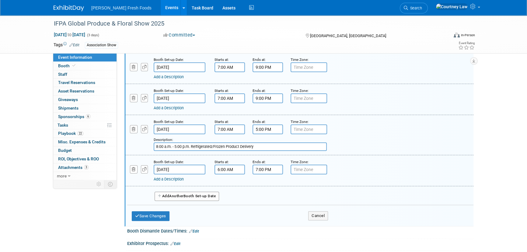
click at [259, 169] on input "7:00 PM" at bounding box center [268, 170] width 30 height 10
click at [265, 182] on span at bounding box center [266, 184] width 11 height 11
type input "8:00 PM"
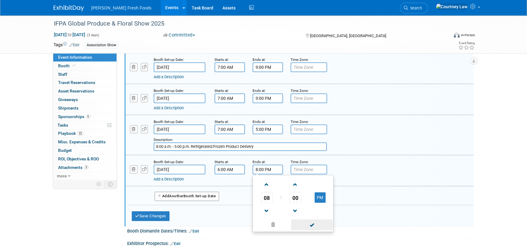
click at [301, 222] on span at bounding box center [311, 224] width 41 height 11
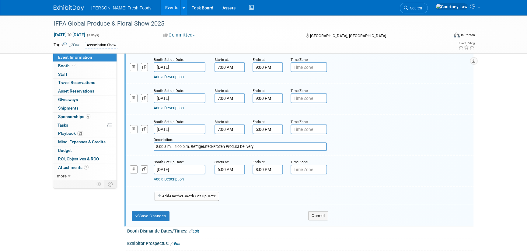
click at [170, 177] on link "Add a Description" at bounding box center [169, 179] width 30 height 5
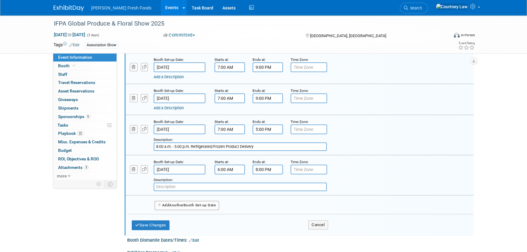
paste input "GES will begin removing all freight at 8 a.m. in preparation for show openi"
type input "GES will begin removing all freight at 8 a.m. in preparation for show openi"
click at [172, 205] on button "Add Another Booth Set-up Date" at bounding box center [187, 205] width 65 height 9
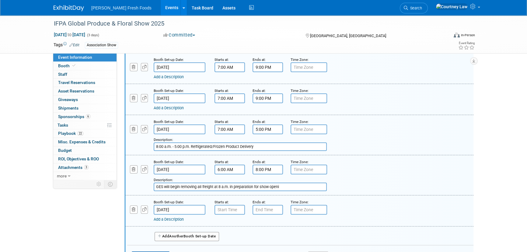
click at [180, 219] on link "Add a Description" at bounding box center [169, 219] width 30 height 5
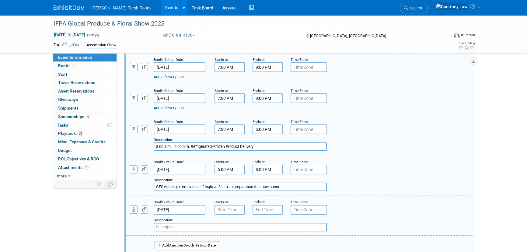
click at [176, 223] on input "text" at bounding box center [240, 227] width 173 height 9
paste input "All product tagged for [DATE] will start being delivered to booths at 6:0"
type input "All product tagged for [DATE] will start being delivered to booths at 6:0"
click at [292, 184] on input "GES will begin removing all freight at 8 a.m. in preparation for show openi" at bounding box center [240, 187] width 173 height 9
drag, startPoint x: 292, startPoint y: 184, endPoint x: 278, endPoint y: 183, distance: 13.5
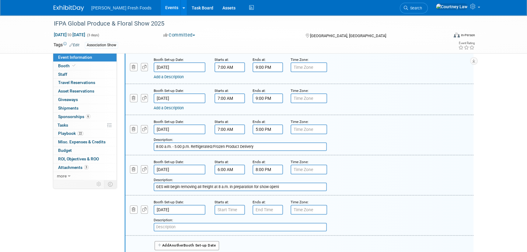
click at [278, 183] on input "GES will begin removing all freight at 8 a.m. in preparation for show openi" at bounding box center [240, 187] width 173 height 9
click at [276, 183] on input "GES will begin removing all freight at 8 a.m. in preparation for show open" at bounding box center [240, 187] width 173 height 9
type input "GES will begin removing all freight at 8 a.m. in preparation for show open"
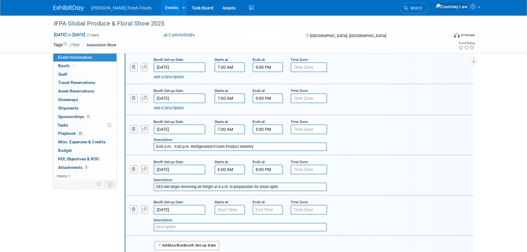
click at [178, 223] on input "text" at bounding box center [240, 227] width 173 height 9
paste input "GES will begin removing all freight at 8 a.m. in preparation for show open"
type input "GES will begin removing all freight at 8 a.m. in preparation for show open"
click at [229, 206] on input "7:00 AM" at bounding box center [230, 210] width 30 height 10
click at [225, 246] on span at bounding box center [228, 251] width 11 height 11
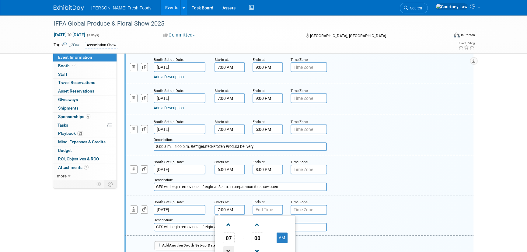
type input "6:00 AM"
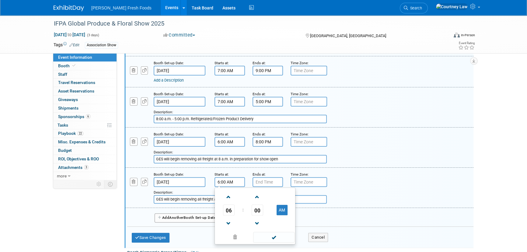
scroll to position [221, 0]
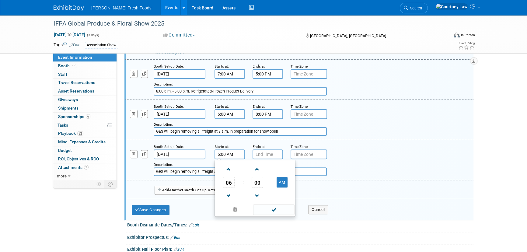
drag, startPoint x: 275, startPoint y: 211, endPoint x: 273, endPoint y: 168, distance: 42.6
click at [275, 211] on span at bounding box center [273, 209] width 41 height 11
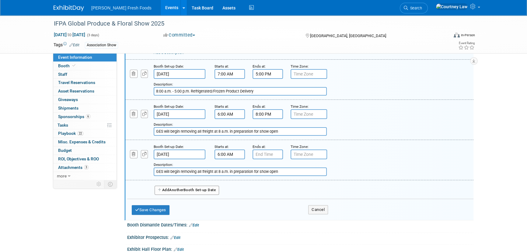
click at [270, 147] on div "Ends at:" at bounding box center [267, 146] width 29 height 6
click at [269, 153] on input "7:00 PM" at bounding box center [268, 154] width 30 height 10
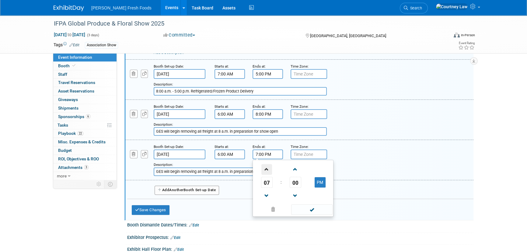
click at [265, 167] on span at bounding box center [266, 169] width 11 height 11
type input "8:00 PM"
click at [297, 207] on span at bounding box center [311, 209] width 41 height 11
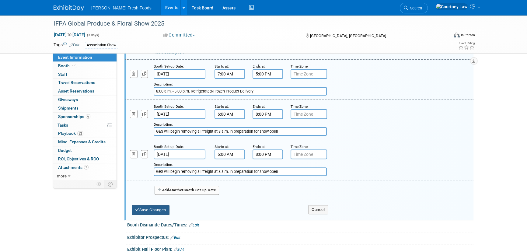
click at [149, 209] on button "Save Changes" at bounding box center [151, 210] width 38 height 10
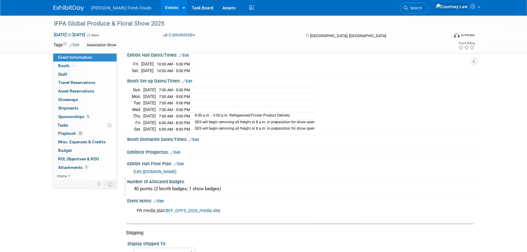
scroll to position [74, 0]
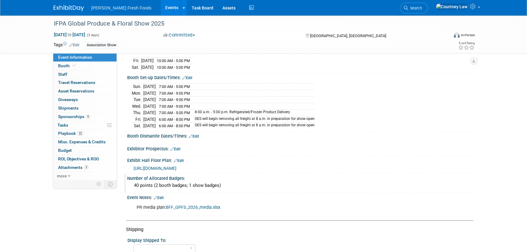
click at [197, 134] on link "Edit" at bounding box center [194, 136] width 10 height 4
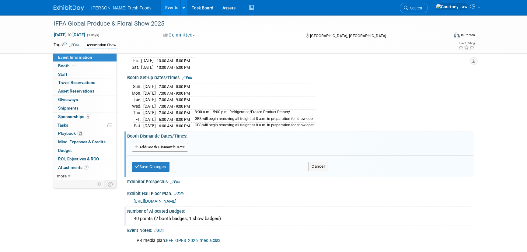
click at [161, 143] on button "Add Another Booth Dismantle Date" at bounding box center [160, 147] width 56 height 9
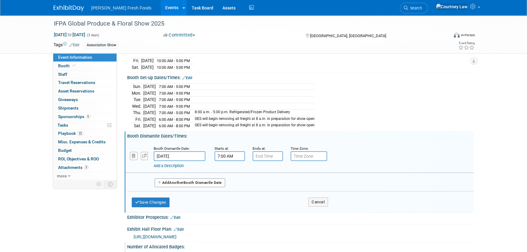
click at [218, 155] on input "7:00 AM" at bounding box center [230, 156] width 30 height 10
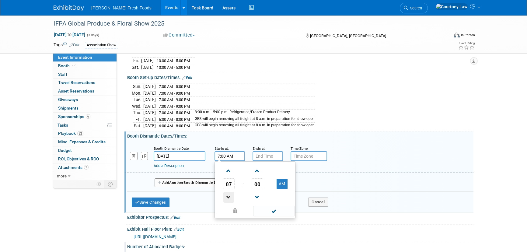
click at [231, 192] on span at bounding box center [228, 197] width 11 height 11
click at [260, 206] on span at bounding box center [273, 211] width 41 height 11
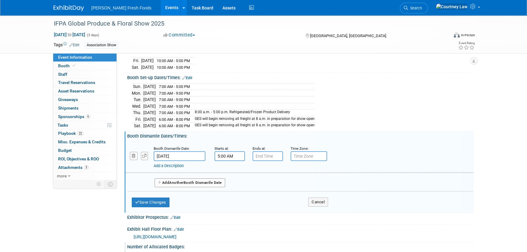
click at [234, 152] on input "5:00 AM" at bounding box center [230, 156] width 30 height 10
click at [275, 178] on td "AM" at bounding box center [282, 183] width 24 height 11
click at [282, 183] on button "AM" at bounding box center [282, 184] width 11 height 10
type input "5:00 PM"
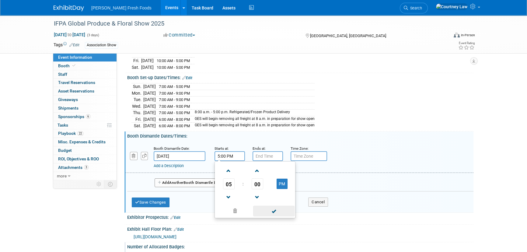
click at [274, 206] on span at bounding box center [273, 211] width 41 height 11
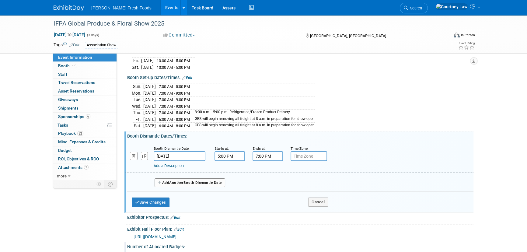
click at [270, 151] on input "7:00 PM" at bounding box center [268, 156] width 30 height 10
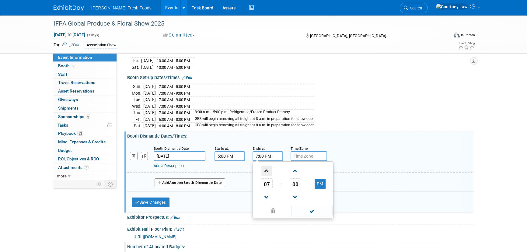
click at [269, 173] on span at bounding box center [266, 171] width 11 height 11
type input "10:00 PM"
click at [315, 212] on span at bounding box center [311, 211] width 41 height 11
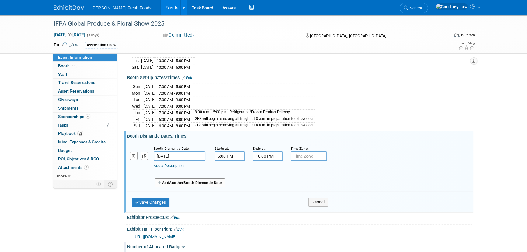
click at [177, 182] on button "Add Another Booth Dismantle Date" at bounding box center [190, 182] width 71 height 9
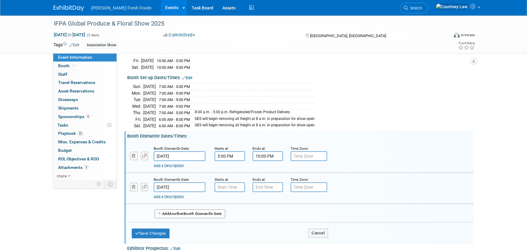
type input "7:00 AM"
click at [235, 186] on input "7:00 AM" at bounding box center [230, 187] width 30 height 10
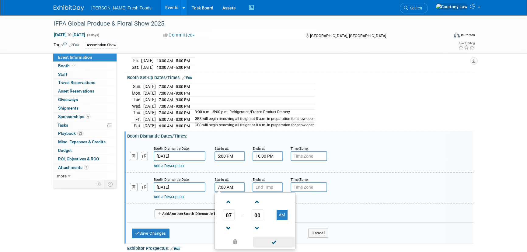
click at [277, 237] on span at bounding box center [273, 242] width 41 height 11
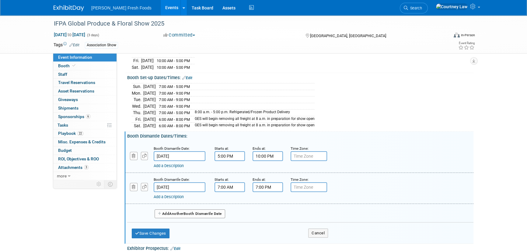
click at [259, 186] on input "7:00 PM" at bounding box center [268, 187] width 30 height 10
click at [267, 204] on span at bounding box center [266, 202] width 11 height 11
type input "10:00 PM"
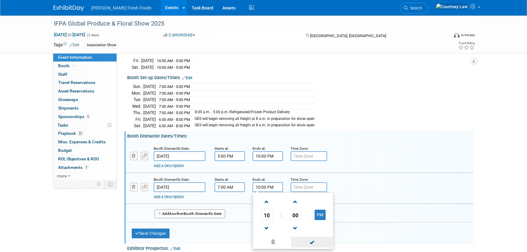
click at [302, 240] on span at bounding box center [311, 242] width 41 height 11
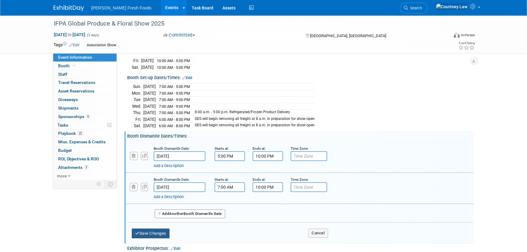
click at [152, 235] on button "Save Changes" at bounding box center [151, 234] width 38 height 10
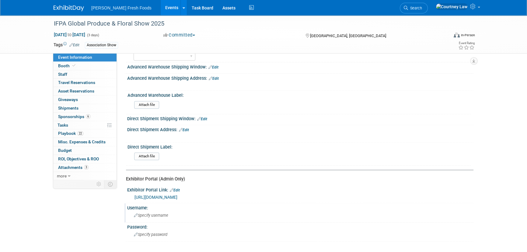
scroll to position [164, 0]
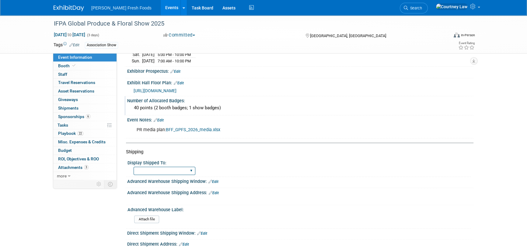
click at [183, 167] on select "Advanced Warehouse Direct Shipment/Showsite Both - Advanced & Direct" at bounding box center [165, 171] width 62 height 8
click at [134, 167] on select "Advanced Warehouse Direct Shipment/Showsite Both - Advanced & Direct" at bounding box center [165, 171] width 62 height 8
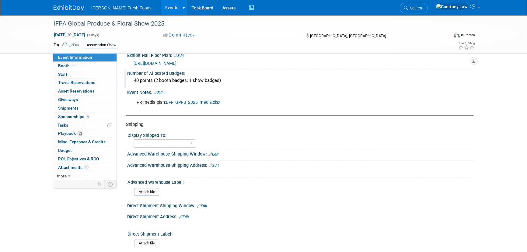
click at [217, 163] on link "Edit" at bounding box center [214, 165] width 10 height 4
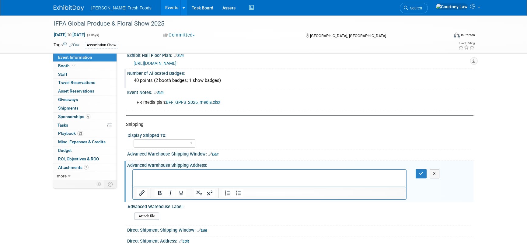
scroll to position [0, 0]
click at [164, 178] on html at bounding box center [269, 174] width 273 height 9
click at [419, 171] on icon "button" at bounding box center [421, 173] width 5 height 4
